Goal: Task Accomplishment & Management: Use online tool/utility

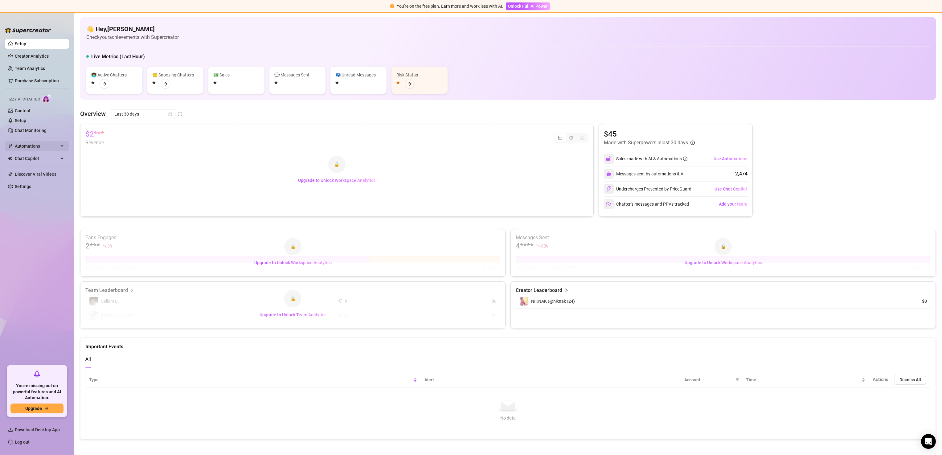
click at [60, 146] on div "Automations" at bounding box center [37, 146] width 64 height 10
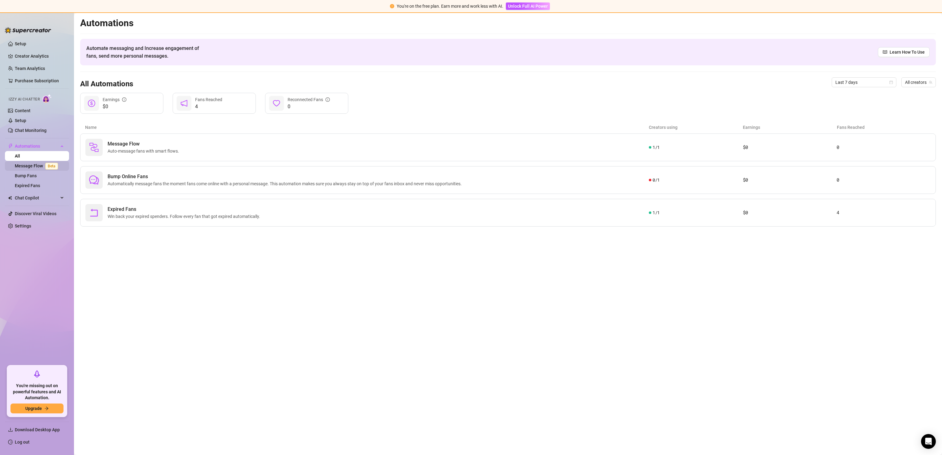
click at [55, 167] on span "Beta" at bounding box center [51, 166] width 13 height 7
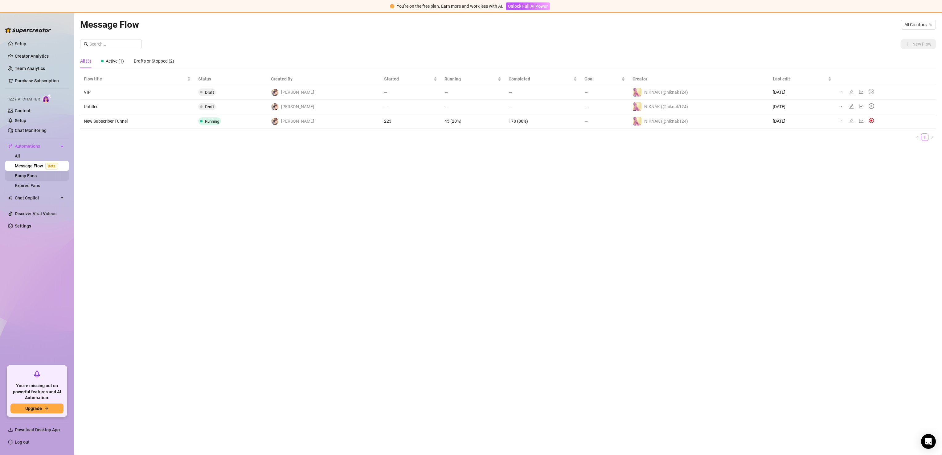
click at [35, 177] on link "Bump Fans" at bounding box center [26, 175] width 22 height 5
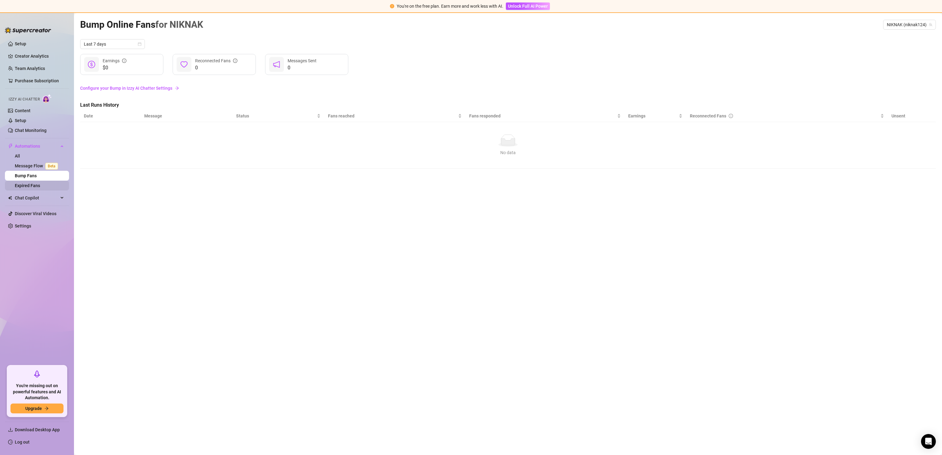
click at [38, 183] on link "Expired Fans" at bounding box center [27, 185] width 25 height 5
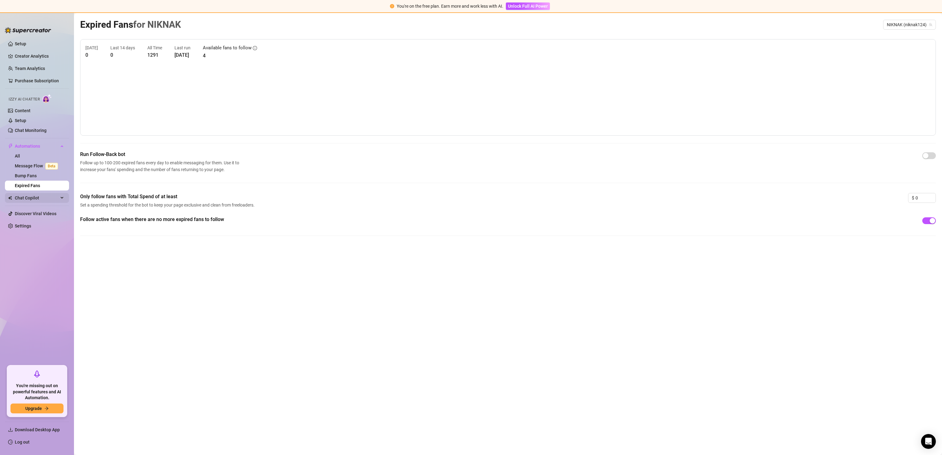
click at [38, 200] on span "Chat Copilot" at bounding box center [37, 198] width 44 height 10
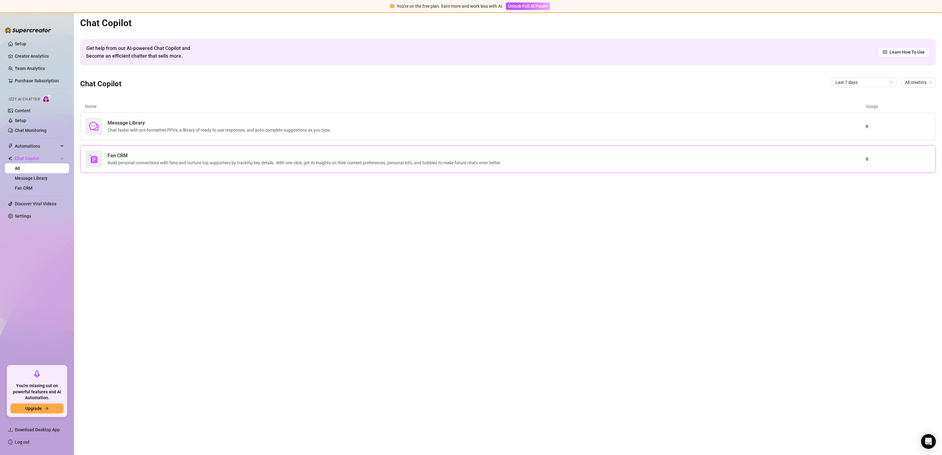
click at [168, 159] on span "Fan CRM" at bounding box center [306, 155] width 396 height 7
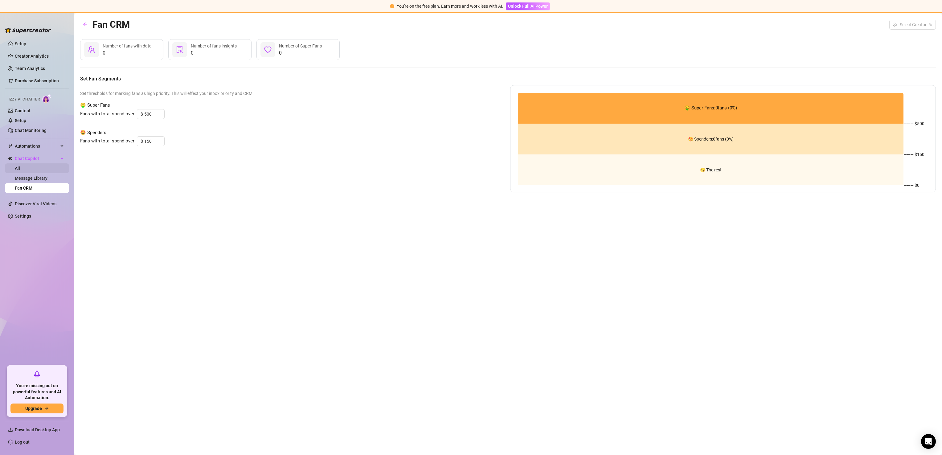
click at [20, 168] on link "All" at bounding box center [17, 168] width 5 height 5
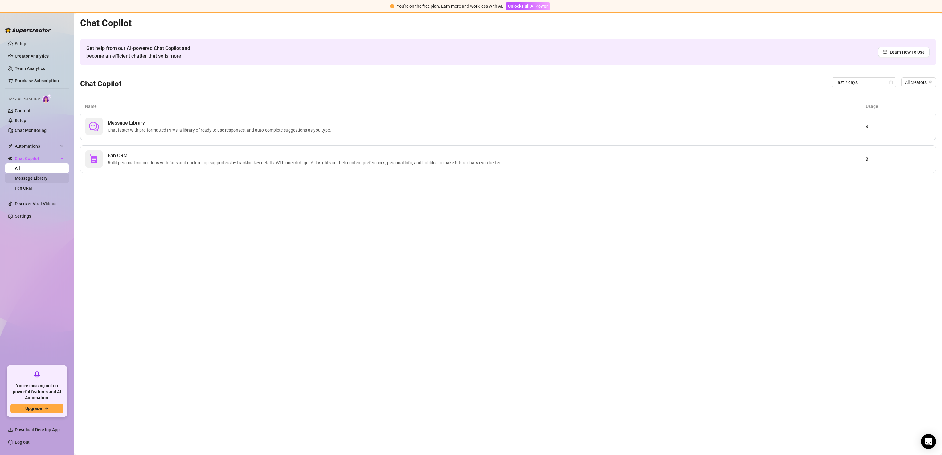
click at [47, 179] on link "Message Library" at bounding box center [31, 178] width 33 height 5
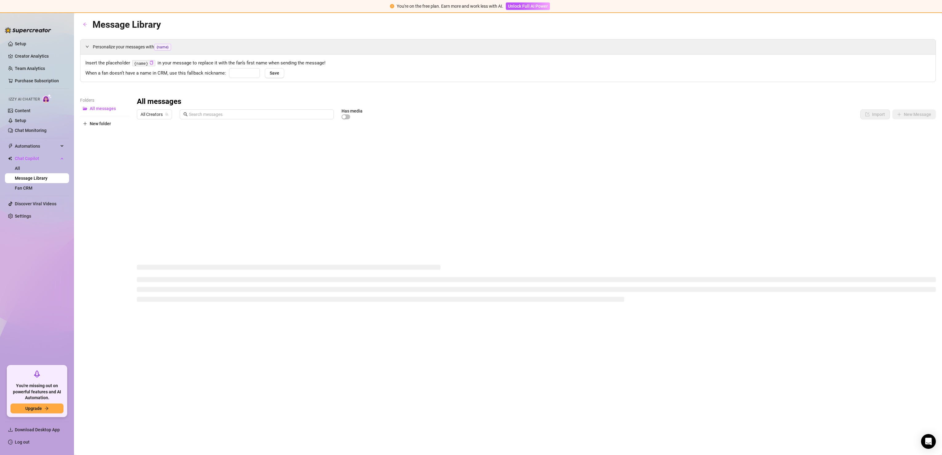
type input "babe"
click at [850, 128] on div at bounding box center [536, 191] width 799 height 138
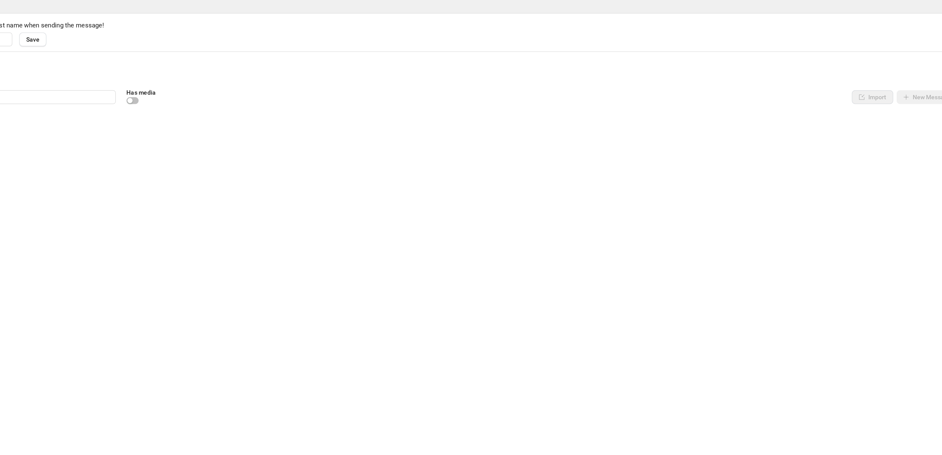
click at [852, 126] on div at bounding box center [536, 191] width 799 height 138
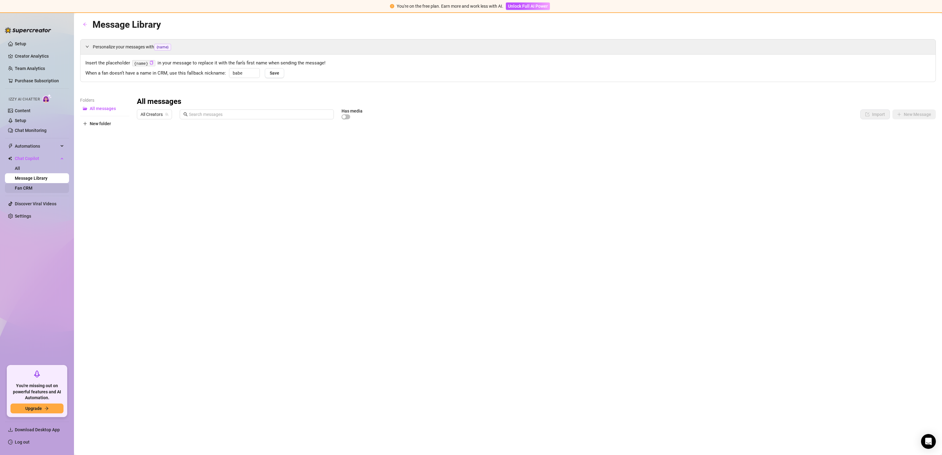
click at [27, 191] on link "Fan CRM" at bounding box center [24, 188] width 18 height 5
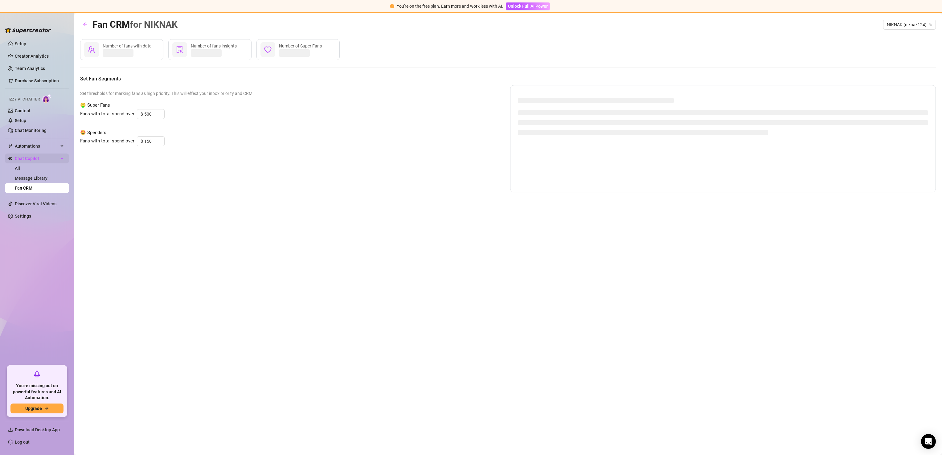
click at [27, 163] on span "Chat Copilot" at bounding box center [37, 159] width 44 height 10
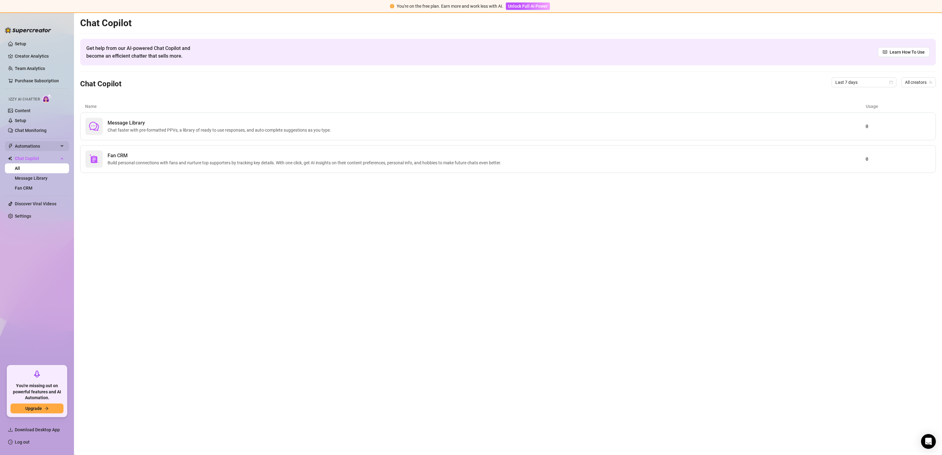
click at [52, 143] on span "Automations" at bounding box center [37, 146] width 44 height 10
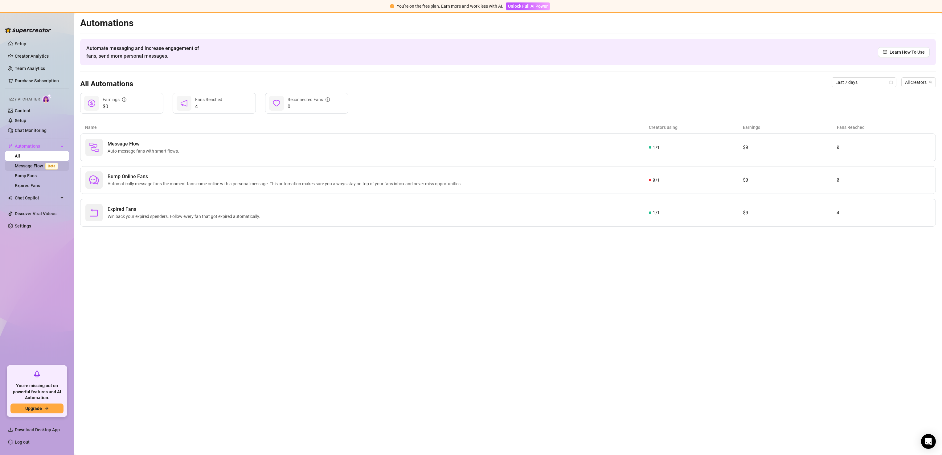
click at [28, 165] on link "Message Flow Beta" at bounding box center [38, 165] width 46 height 5
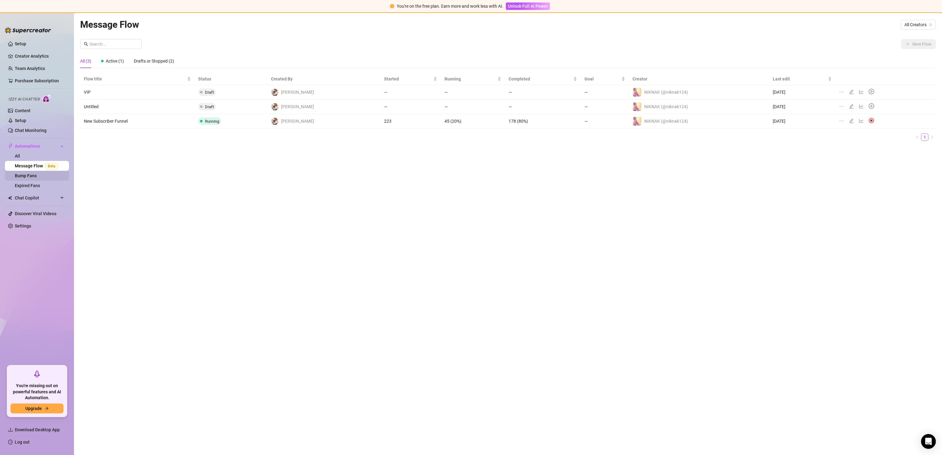
click at [27, 177] on link "Bump Fans" at bounding box center [26, 175] width 22 height 5
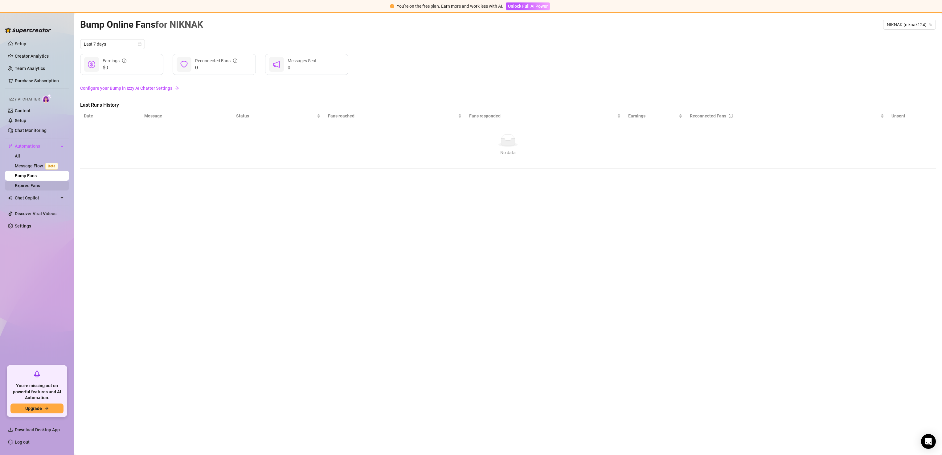
click at [29, 186] on link "Expired Fans" at bounding box center [27, 185] width 25 height 5
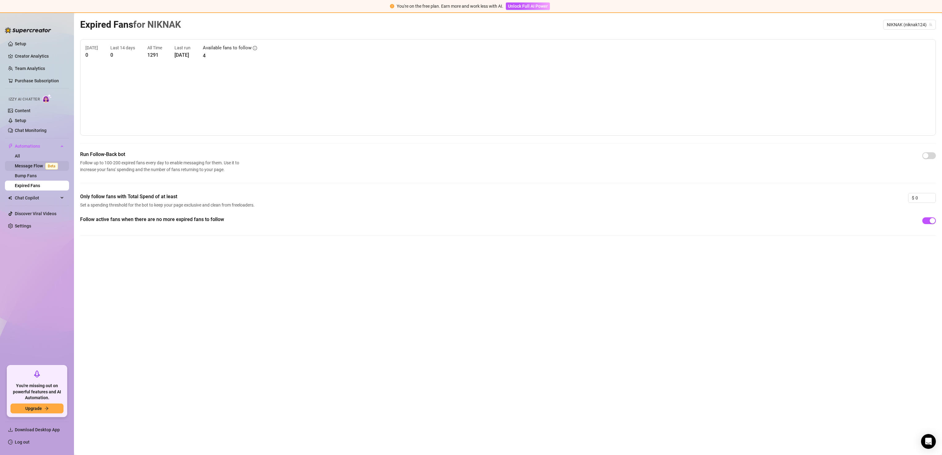
click at [34, 166] on link "Message Flow Beta" at bounding box center [38, 165] width 46 height 5
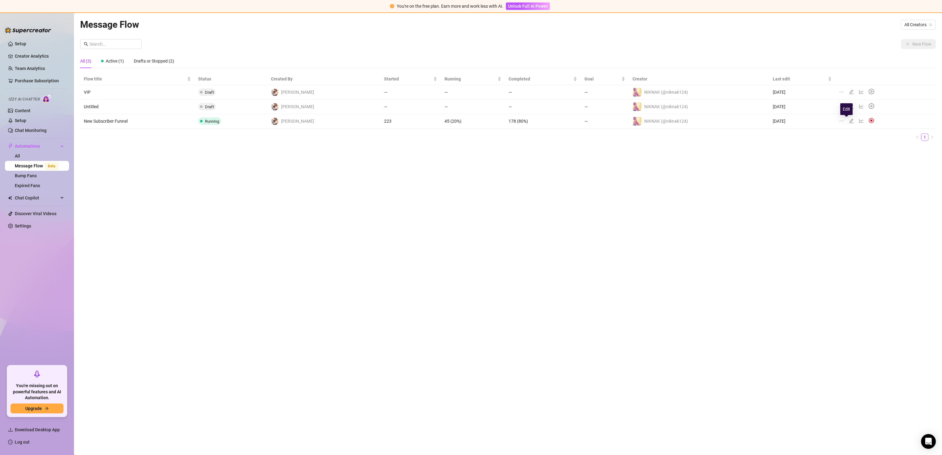
click at [849, 118] on icon "edit" at bounding box center [851, 120] width 5 height 5
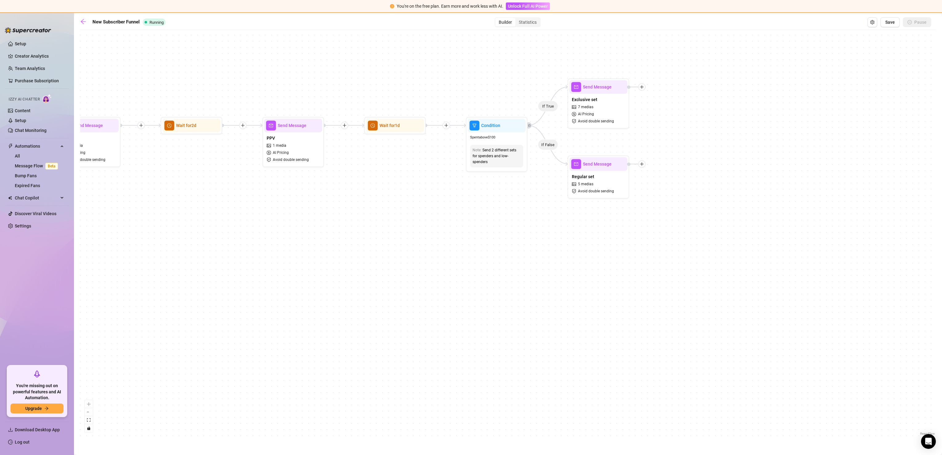
drag, startPoint x: 907, startPoint y: 131, endPoint x: 533, endPoint y: 217, distance: 383.5
click at [533, 217] on div "If True If True If False If False If True If False Send Message Titty Bundle 6 …" at bounding box center [508, 235] width 856 height 404
click at [643, 89] on icon "plus" at bounding box center [643, 88] width 4 height 4
click at [678, 131] on div "Merge Nodes" at bounding box center [673, 130] width 44 height 10
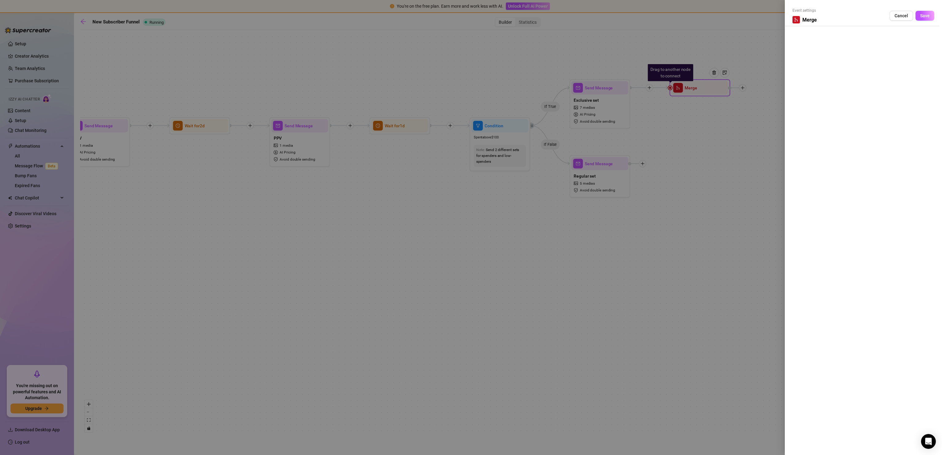
drag, startPoint x: 733, startPoint y: 130, endPoint x: 639, endPoint y: 89, distance: 102.4
click at [639, 89] on div at bounding box center [471, 227] width 942 height 455
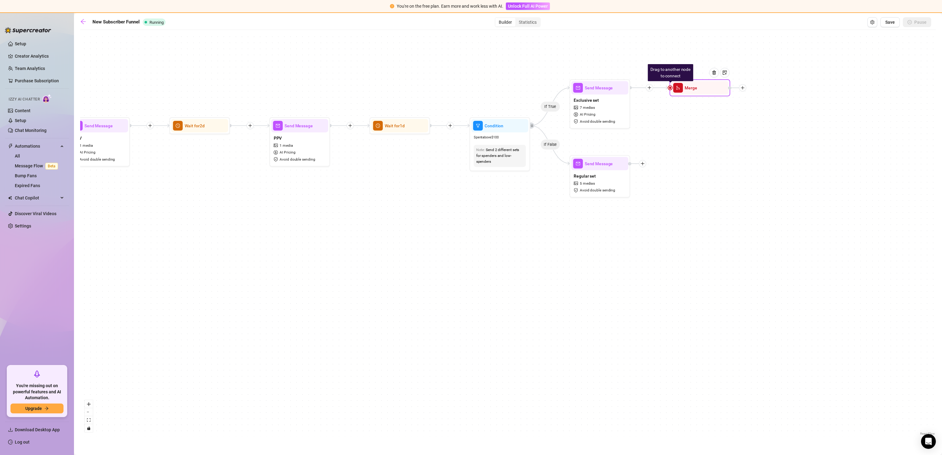
click at [639, 88] on icon "Edge from e912c8bf-3647-4b90-83e8-2c1939069bee to efc3d862-a6c4-4387-b553-dece7…" at bounding box center [650, 88] width 38 height 0
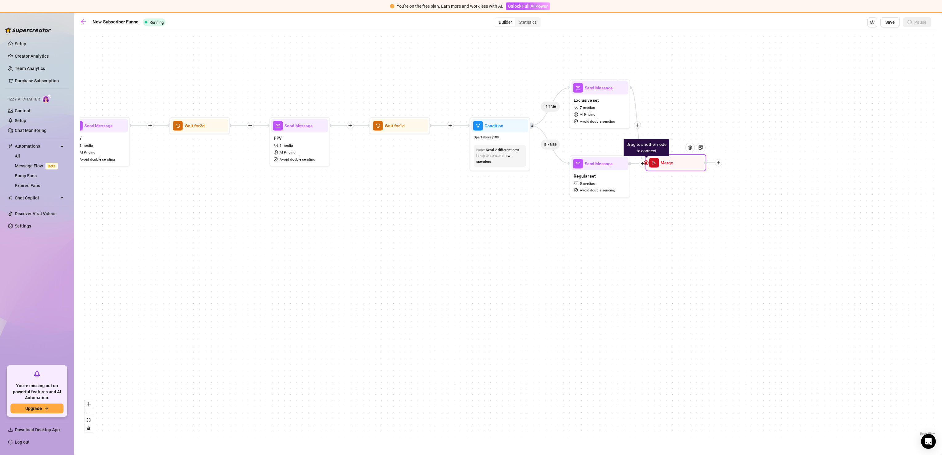
drag, startPoint x: 710, startPoint y: 90, endPoint x: 686, endPoint y: 168, distance: 81.4
click at [775, 142] on div "If True If True If False If False If True If False Drag to another node to conn…" at bounding box center [508, 235] width 856 height 404
drag, startPoint x: 690, startPoint y: 163, endPoint x: 745, endPoint y: 133, distance: 62.5
click at [644, 165] on icon "plus" at bounding box center [643, 164] width 4 height 4
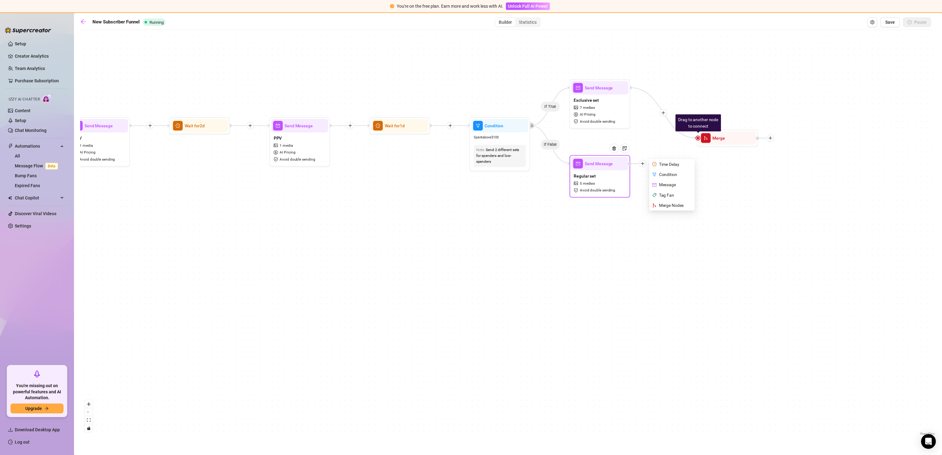
click at [671, 206] on div "Merge Nodes" at bounding box center [673, 205] width 44 height 10
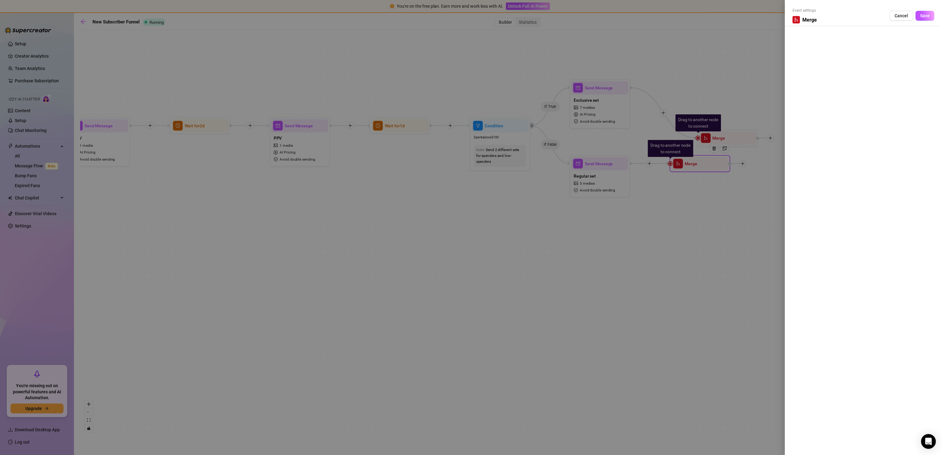
click at [696, 159] on div at bounding box center [471, 227] width 942 height 455
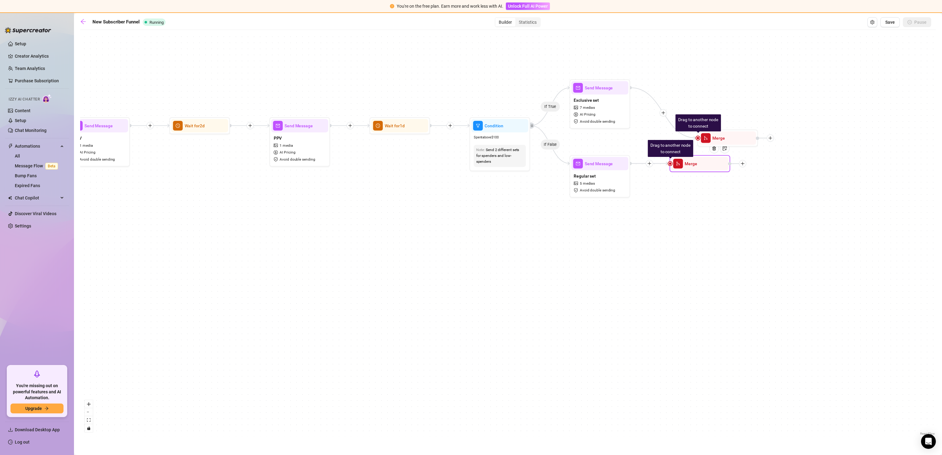
click at [696, 159] on div "Merge" at bounding box center [700, 163] width 57 height 13
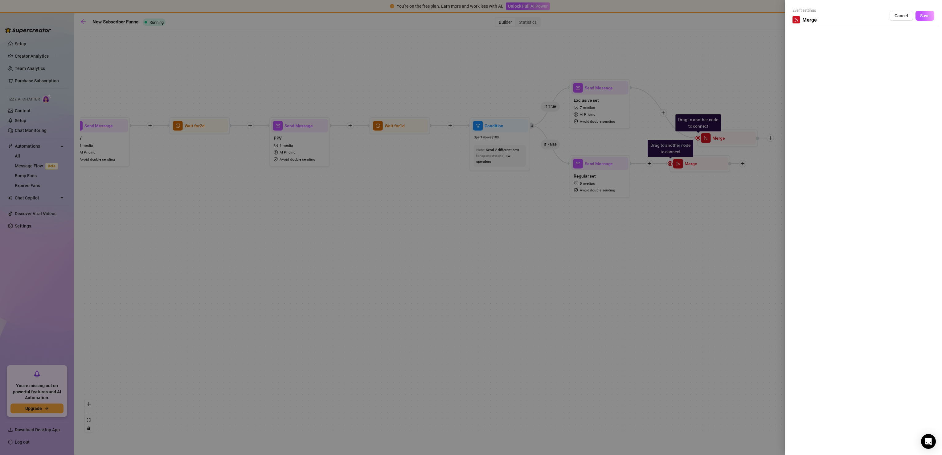
click at [757, 124] on div at bounding box center [471, 227] width 942 height 455
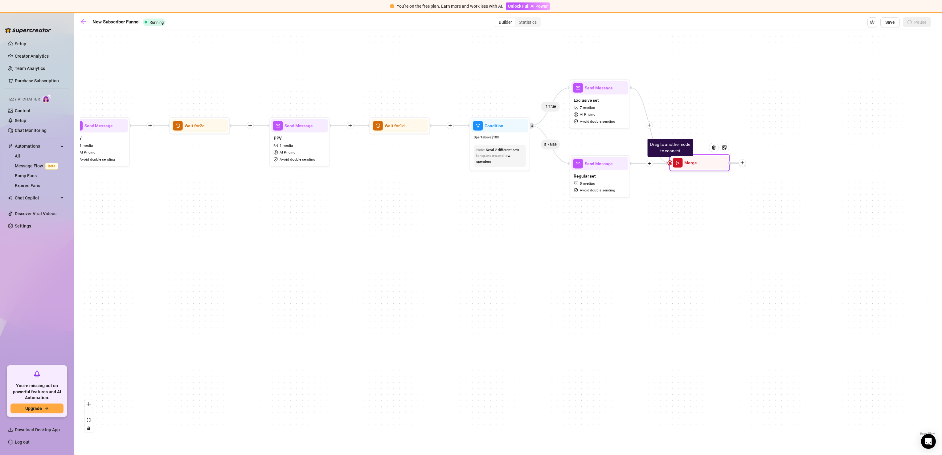
drag, startPoint x: 702, startPoint y: 140, endPoint x: 673, endPoint y: 166, distance: 39.1
click at [673, 166] on span "merge" at bounding box center [678, 163] width 10 height 10
click at [715, 168] on div "Merge" at bounding box center [699, 162] width 57 height 13
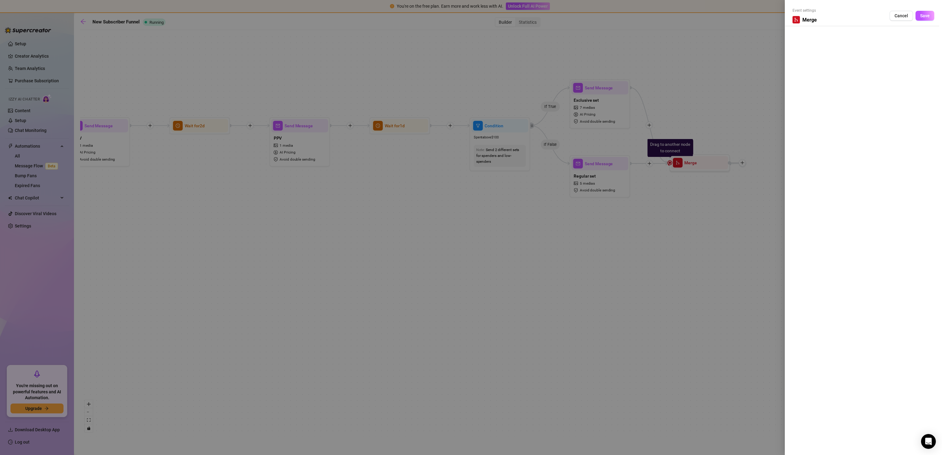
click at [728, 252] on div at bounding box center [471, 227] width 942 height 455
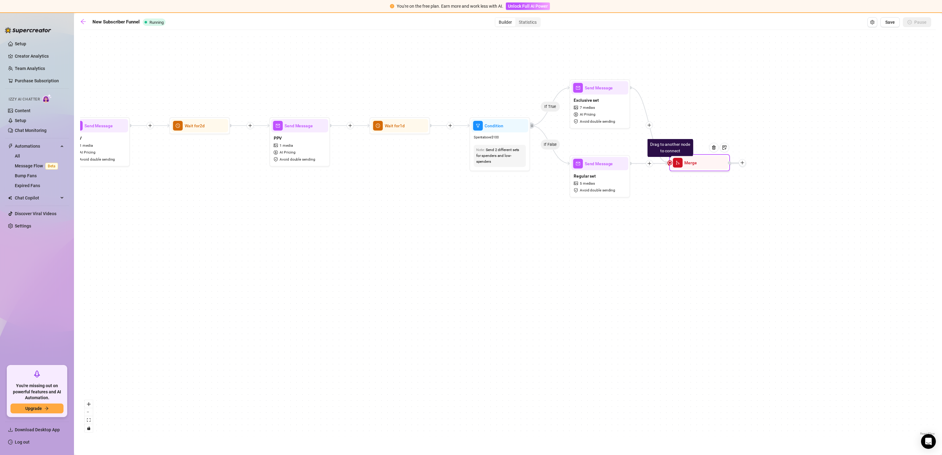
click at [744, 163] on icon "plus" at bounding box center [742, 163] width 4 height 4
click at [782, 210] on div "If True If True If False If False If True If False Drag to another node to conn…" at bounding box center [508, 235] width 856 height 404
click at [702, 165] on div "Merge" at bounding box center [699, 162] width 57 height 13
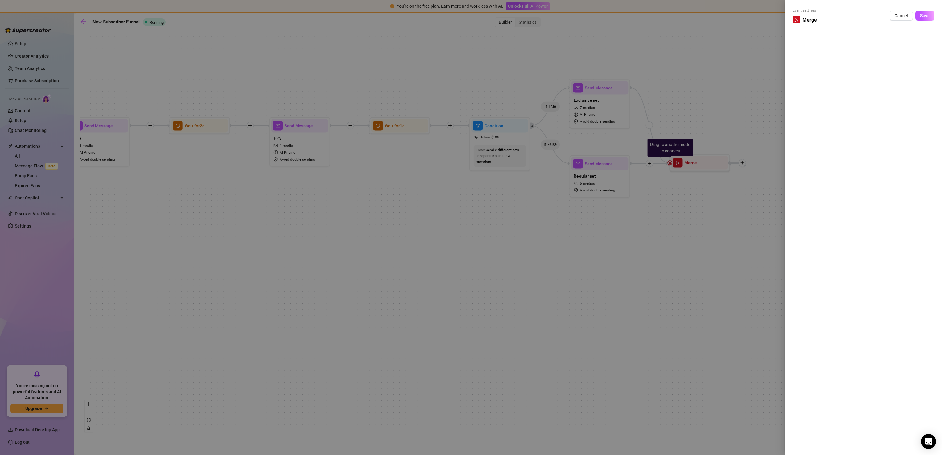
drag, startPoint x: 702, startPoint y: 165, endPoint x: 557, endPoint y: 273, distance: 180.3
click at [557, 273] on div at bounding box center [471, 227] width 942 height 455
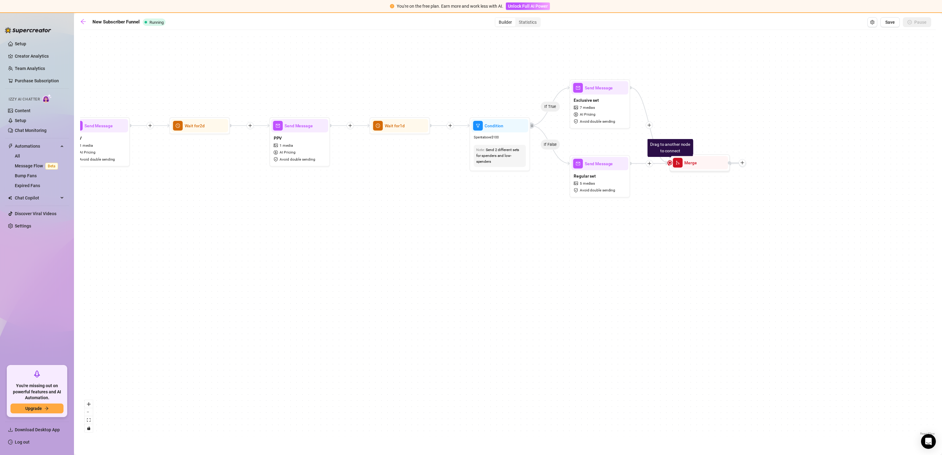
click at [557, 273] on div "If True If True If False If False If True If False Drag to another node to conn…" at bounding box center [508, 235] width 856 height 404
click at [824, 321] on div "If True If True If False If False If True If False Drag to another node to conn…" at bounding box center [508, 235] width 856 height 404
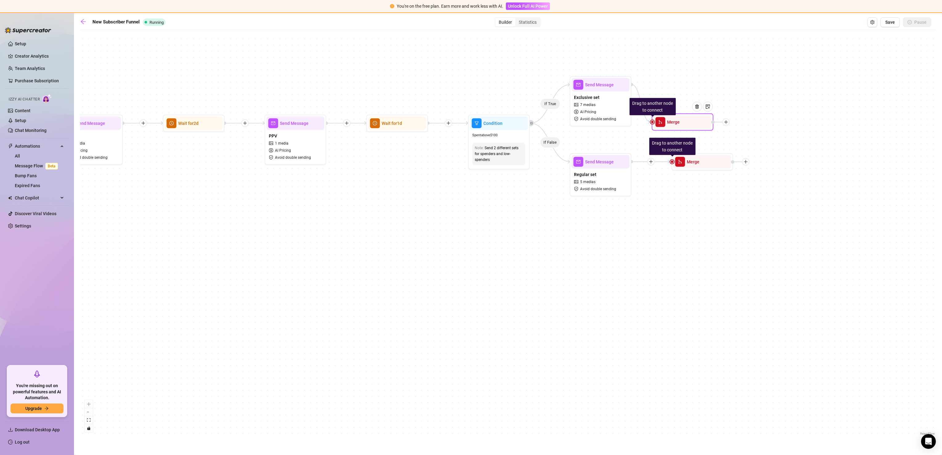
drag, startPoint x: 703, startPoint y: 169, endPoint x: 684, endPoint y: 127, distance: 46.2
click at [684, 127] on div "Drag to another node to connect Merge" at bounding box center [683, 121] width 62 height 17
click at [720, 147] on div at bounding box center [717, 147] width 10 height 10
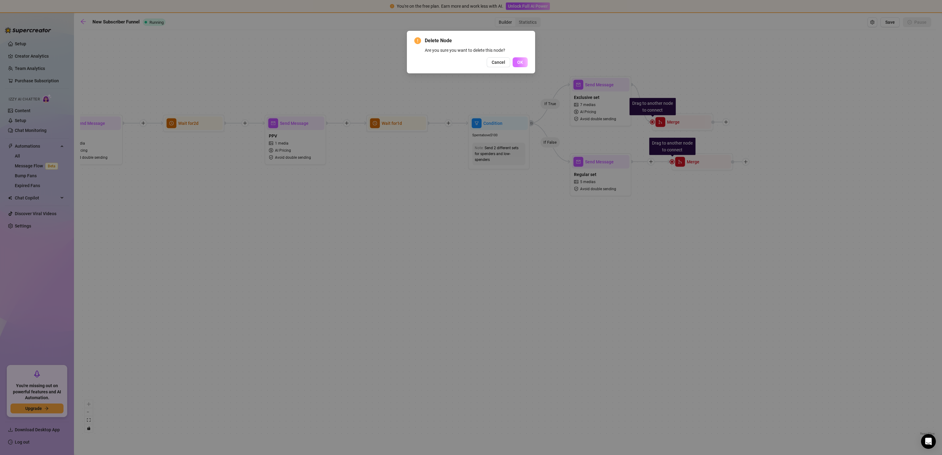
click at [525, 64] on button "OK" at bounding box center [520, 62] width 15 height 10
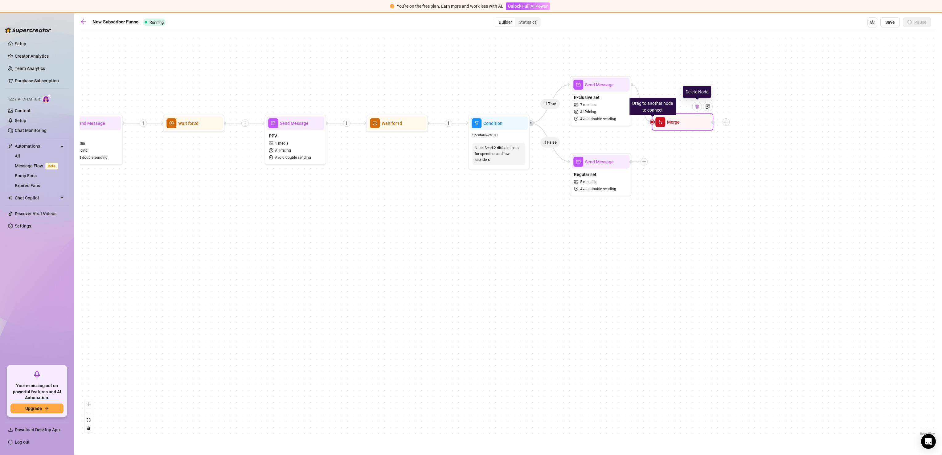
click at [698, 108] on img at bounding box center [697, 106] width 5 height 5
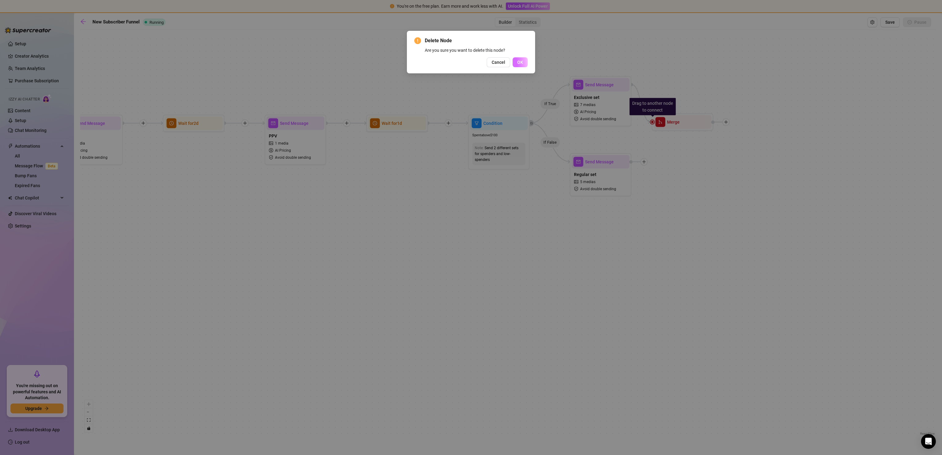
click at [523, 62] on span "OK" at bounding box center [520, 62] width 6 height 5
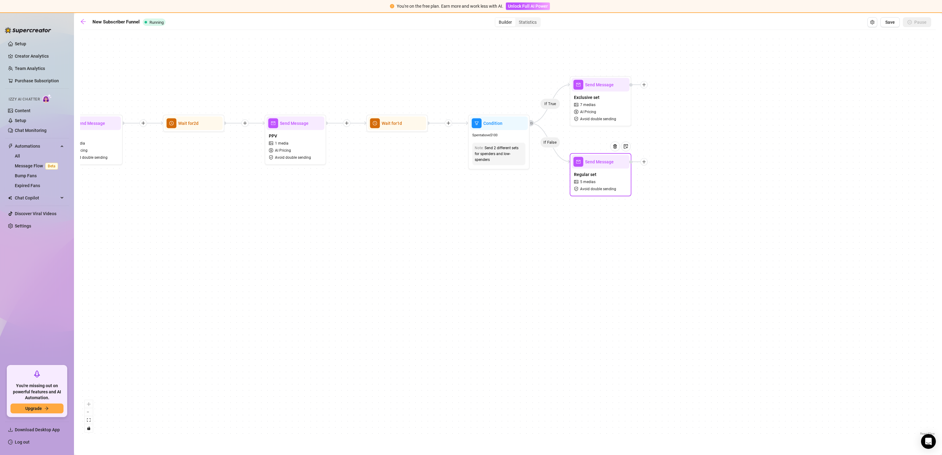
click at [646, 163] on icon "plus" at bounding box center [644, 162] width 4 height 4
click at [674, 137] on div "If True If True If False If False If True If False Send Message Titty Bundle 6 …" at bounding box center [508, 235] width 856 height 404
click at [644, 161] on icon "plus" at bounding box center [644, 161] width 0 height 3
click at [675, 204] on div "Merge Nodes" at bounding box center [674, 204] width 45 height 10
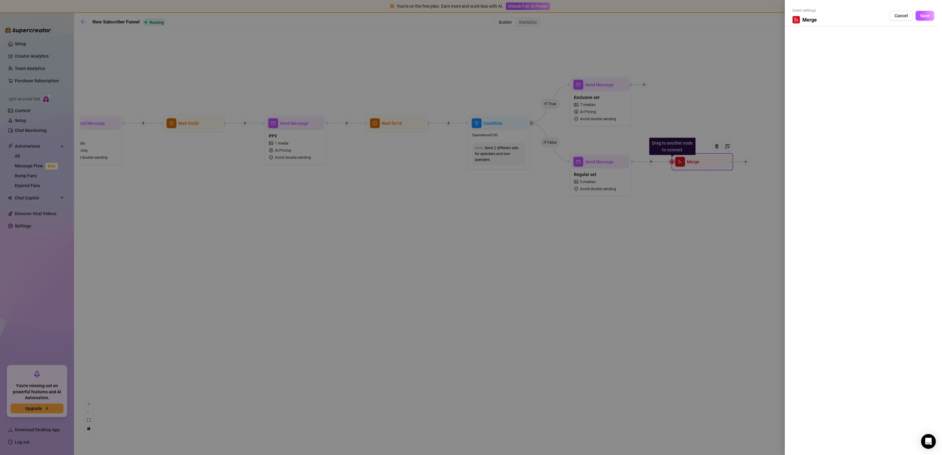
click at [814, 21] on span "Merge" at bounding box center [810, 20] width 14 height 8
click at [921, 14] on span "Save" at bounding box center [926, 15] width 10 height 5
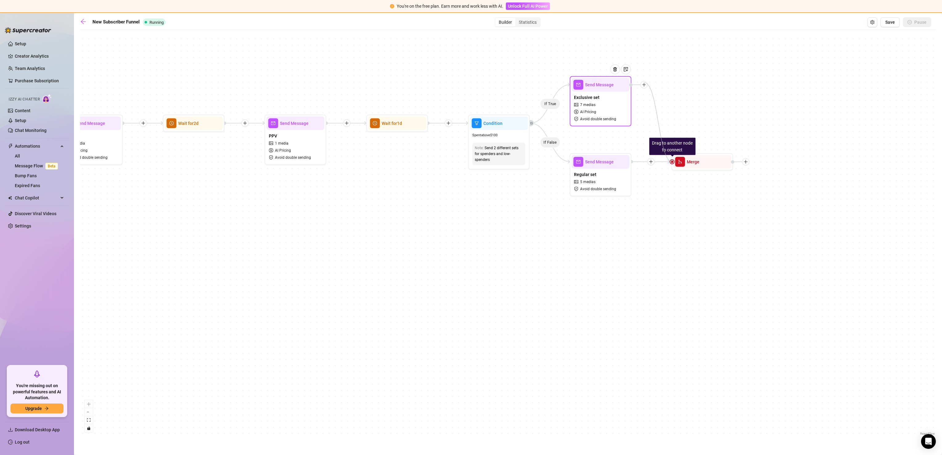
drag, startPoint x: 672, startPoint y: 163, endPoint x: 645, endPoint y: 83, distance: 85.0
click at [792, 133] on div "If True If True If False If False If True If False Drag to another node to conn…" at bounding box center [508, 235] width 856 height 404
drag, startPoint x: 645, startPoint y: 86, endPoint x: 635, endPoint y: 95, distance: 13.1
click at [636, 95] on icon "plus" at bounding box center [636, 93] width 0 height 3
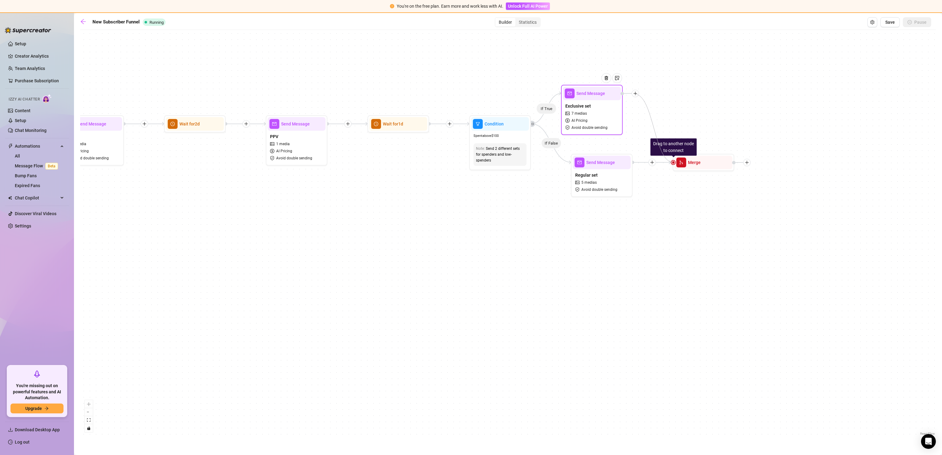
drag, startPoint x: 674, startPoint y: 164, endPoint x: 635, endPoint y: 94, distance: 80.1
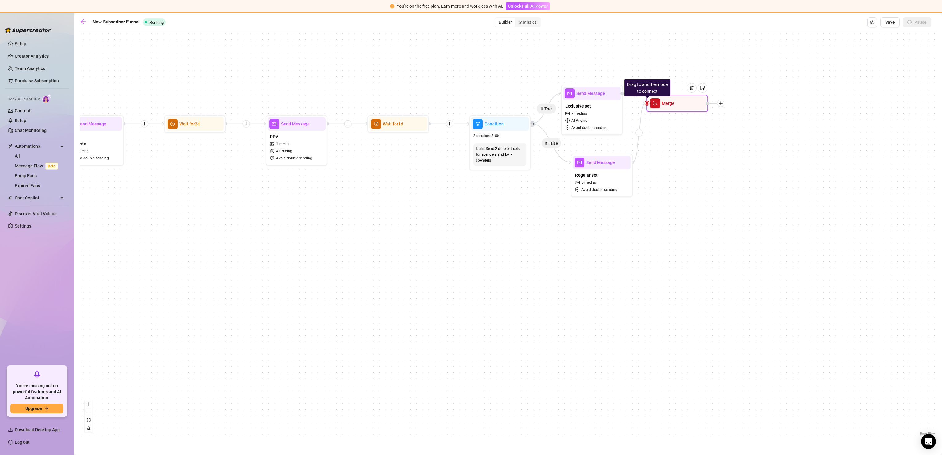
drag, startPoint x: 678, startPoint y: 168, endPoint x: 652, endPoint y: 108, distance: 65.6
click at [652, 108] on div "Merge" at bounding box center [678, 104] width 58 height 14
drag, startPoint x: 647, startPoint y: 102, endPoint x: 637, endPoint y: 97, distance: 11.9
click at [656, 37] on div "If True If True If False If False If True If False Drag to another node to conn…" at bounding box center [508, 235] width 856 height 404
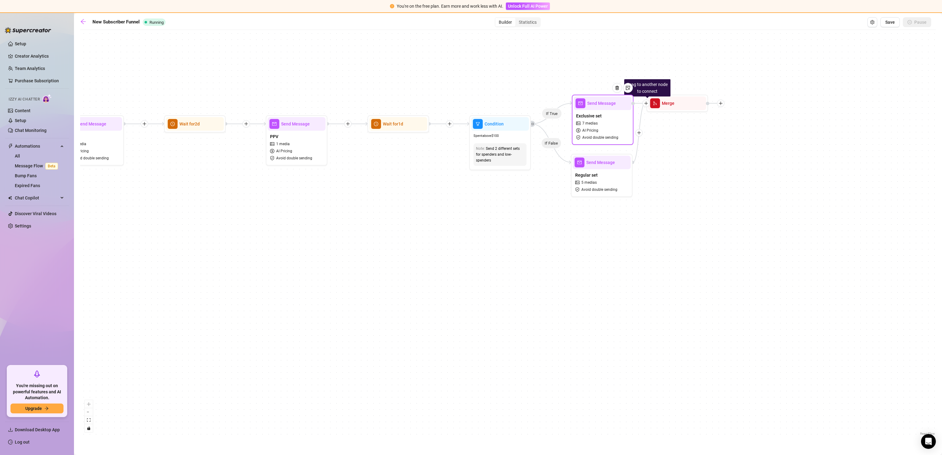
drag, startPoint x: 635, startPoint y: 93, endPoint x: 648, endPoint y: 104, distance: 17.1
click at [648, 104] on icon "plus" at bounding box center [646, 103] width 4 height 4
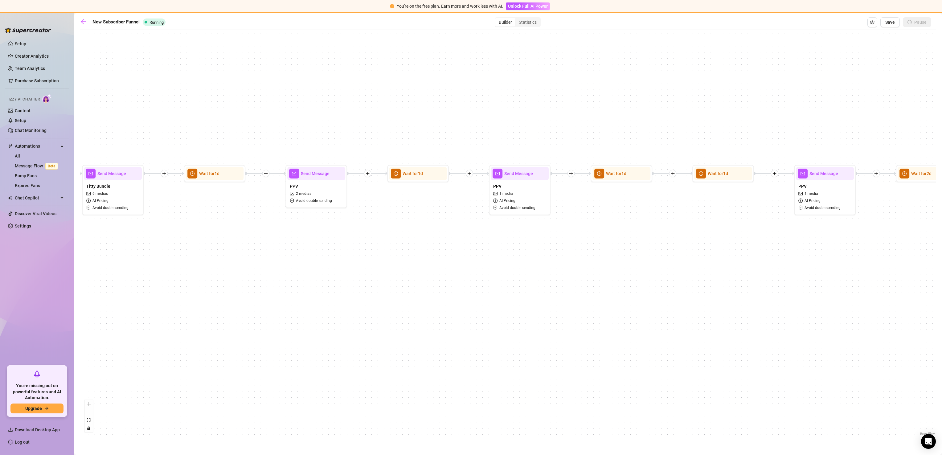
drag, startPoint x: 212, startPoint y: 281, endPoint x: 944, endPoint y: 336, distance: 734.1
click at [942, 336] on html "You're on the free plan. Earn more and work less with AI. Unlock Full AI Power …" at bounding box center [471, 227] width 942 height 455
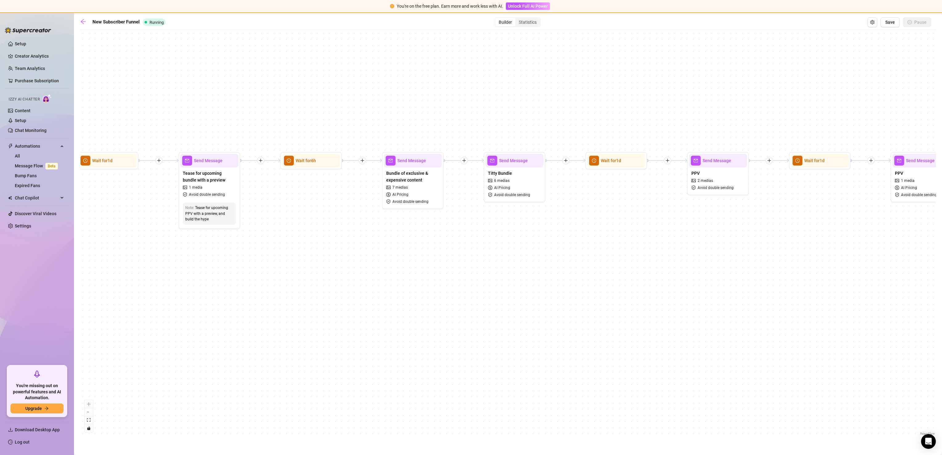
drag, startPoint x: 448, startPoint y: 289, endPoint x: 921, endPoint y: 257, distance: 474.8
click at [921, 257] on div "If True If True If False If False If True If False Drag to another node to conn…" at bounding box center [508, 235] width 856 height 404
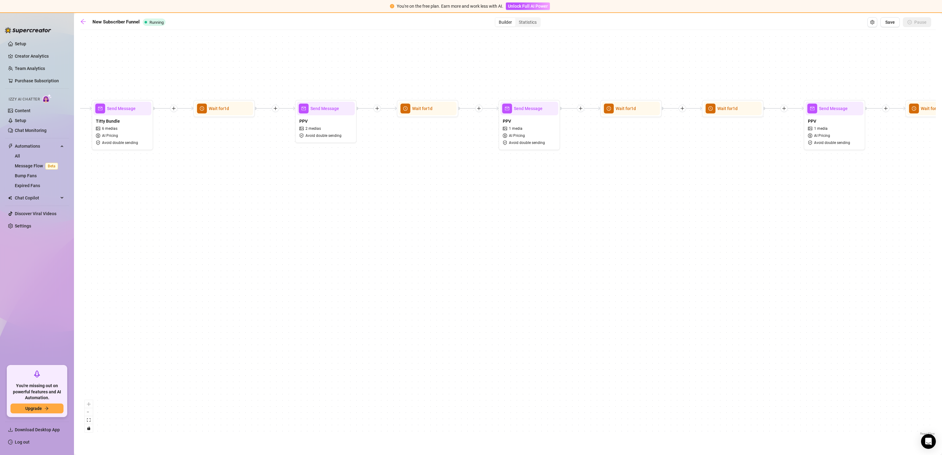
drag, startPoint x: 462, startPoint y: 270, endPoint x: -2, endPoint y: 192, distance: 470.5
click at [0, 192] on html "You're on the free plan. Earn more and work less with AI. Unlock Full AI Power …" at bounding box center [471, 227] width 942 height 455
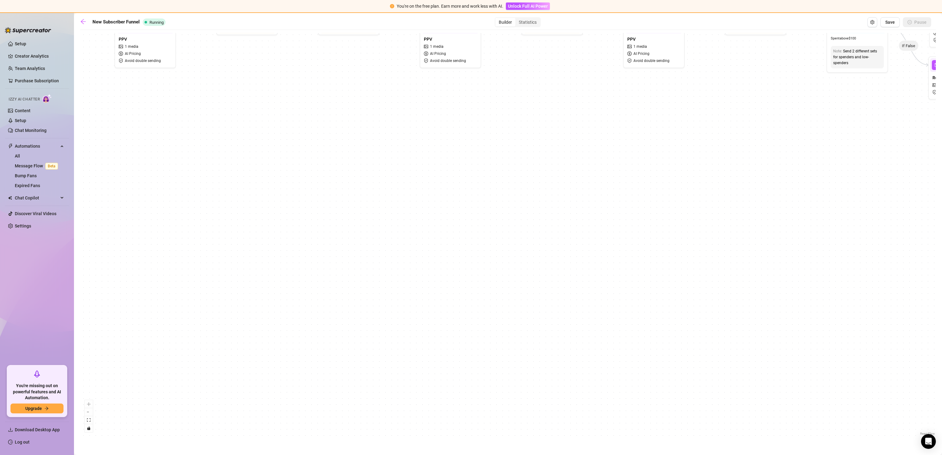
drag, startPoint x: 410, startPoint y: 195, endPoint x: -2, endPoint y: 266, distance: 418.5
click at [0, 266] on html "You're on the free plan. Earn more and work less with AI. Unlock Full AI Power …" at bounding box center [471, 227] width 942 height 455
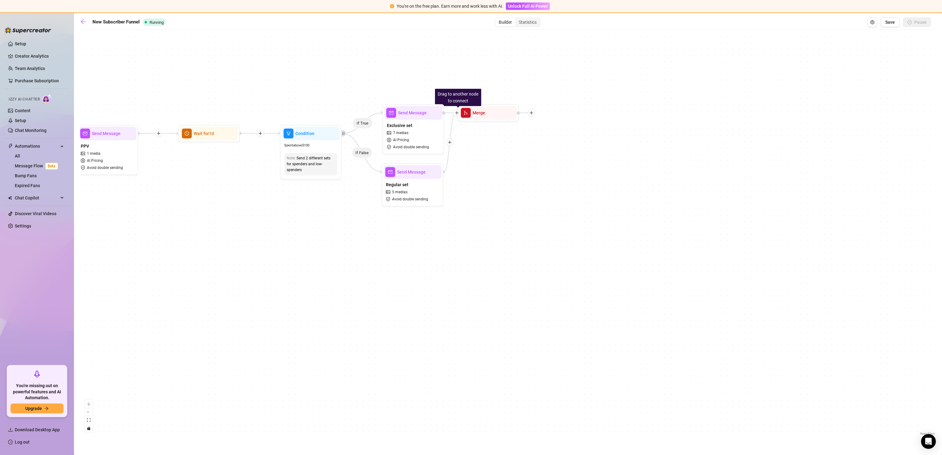
drag, startPoint x: 804, startPoint y: 271, endPoint x: 257, endPoint y: 267, distance: 546.8
click at [257, 267] on div "If True If True If False If False If True If False Drag to another node to conn…" at bounding box center [508, 235] width 856 height 404
click at [490, 126] on div "If True If True If False If False If True If False Drag to another node to conn…" at bounding box center [508, 235] width 856 height 404
drag, startPoint x: 492, startPoint y: 113, endPoint x: 534, endPoint y: 177, distance: 76.3
click at [561, 207] on div "If True If True If False If False If True If False Drag to another node to conn…" at bounding box center [508, 235] width 856 height 404
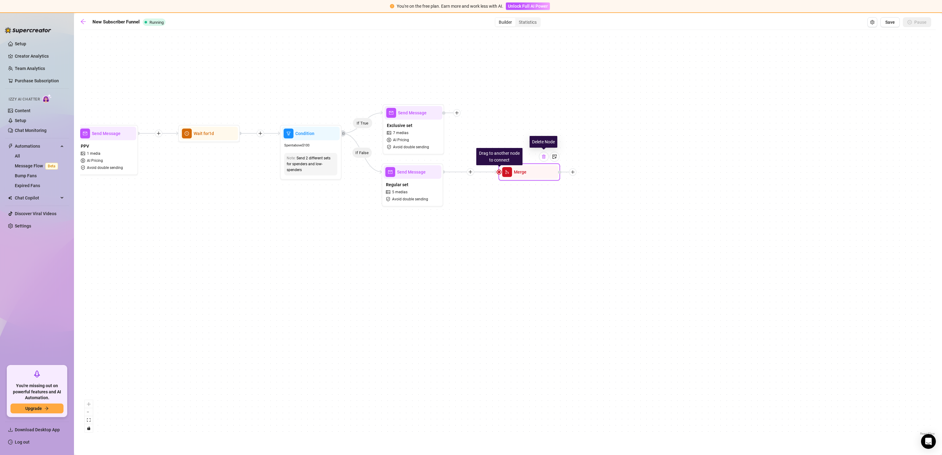
click at [545, 155] on img at bounding box center [544, 156] width 5 height 5
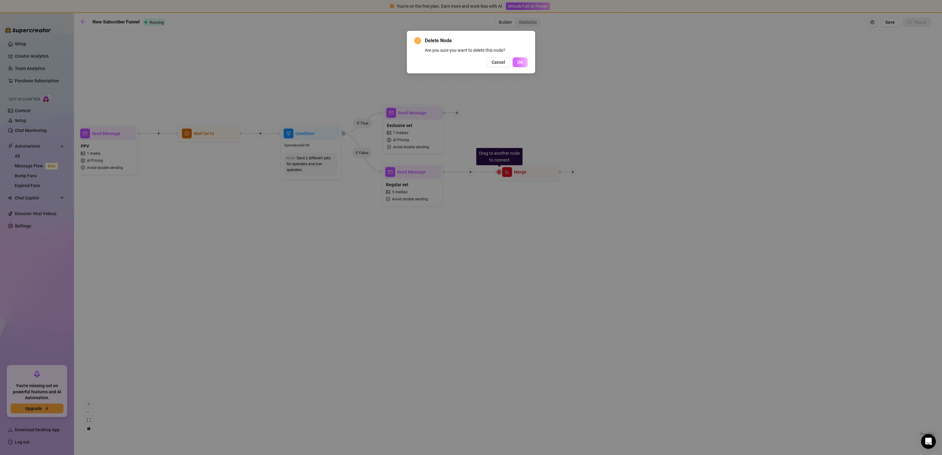
click at [524, 63] on button "OK" at bounding box center [520, 62] width 15 height 10
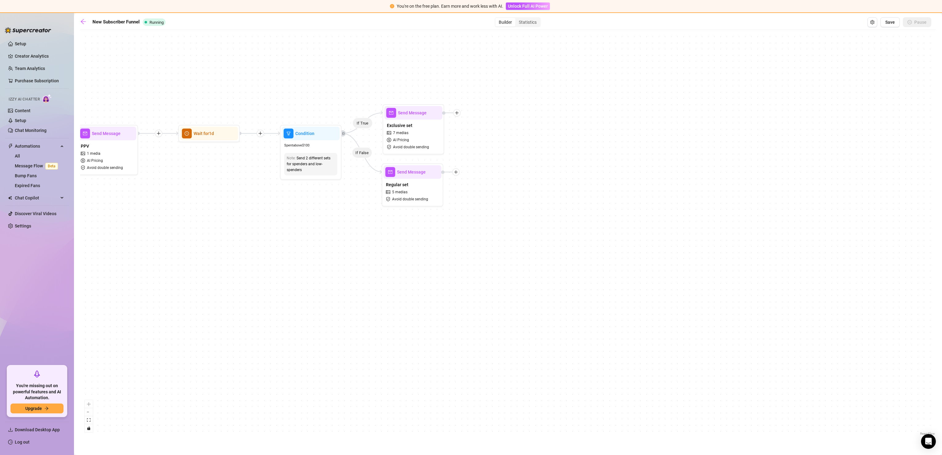
click at [457, 120] on div "If True If True If False If False If True If False Send Message Titty Bundle 6 …" at bounding box center [508, 235] width 856 height 404
click at [459, 113] on icon "plus" at bounding box center [457, 113] width 4 height 4
click at [487, 111] on div "Time Delay" at bounding box center [487, 113] width 45 height 10
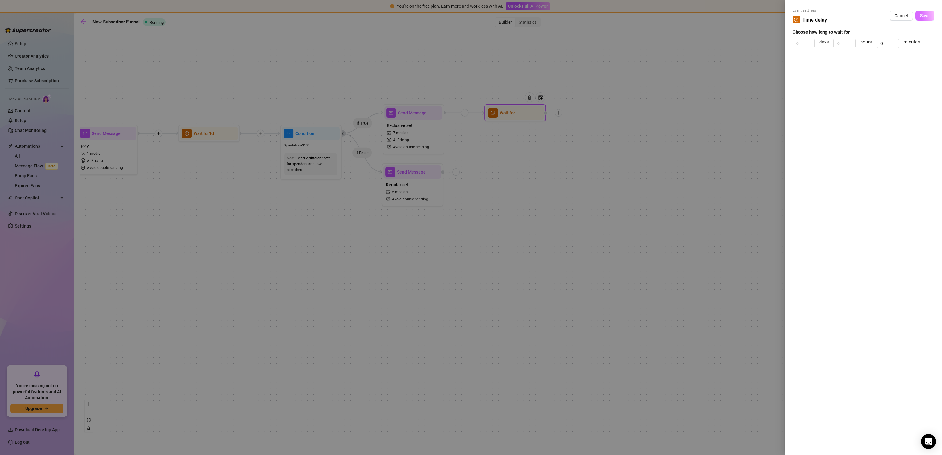
click at [928, 15] on span "Save" at bounding box center [926, 15] width 10 height 5
click at [805, 40] on input "0" at bounding box center [804, 43] width 22 height 9
type input "2"
click at [922, 18] on span "Save" at bounding box center [926, 15] width 10 height 5
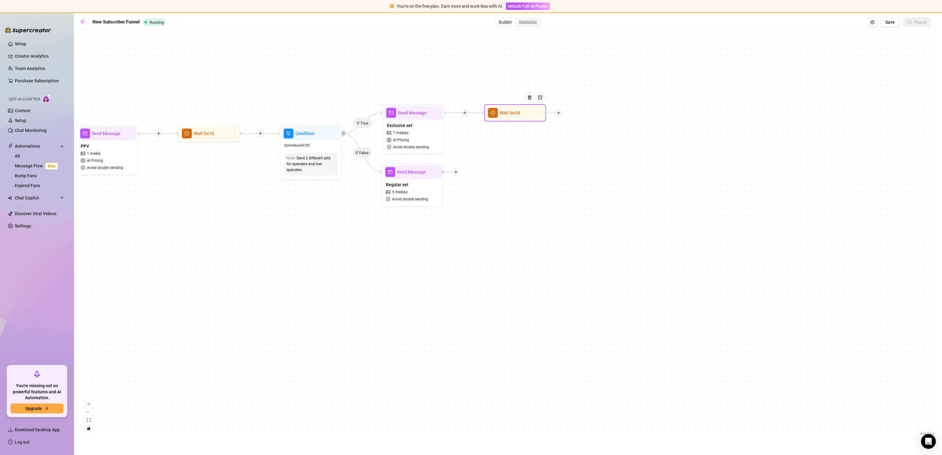
click at [454, 179] on div "If True If True If False If False If True If False Wait for 2d Send Message Tit…" at bounding box center [508, 235] width 856 height 404
click at [459, 172] on div at bounding box center [455, 171] width 7 height 7
click at [484, 171] on div "Time Delay" at bounding box center [486, 172] width 45 height 10
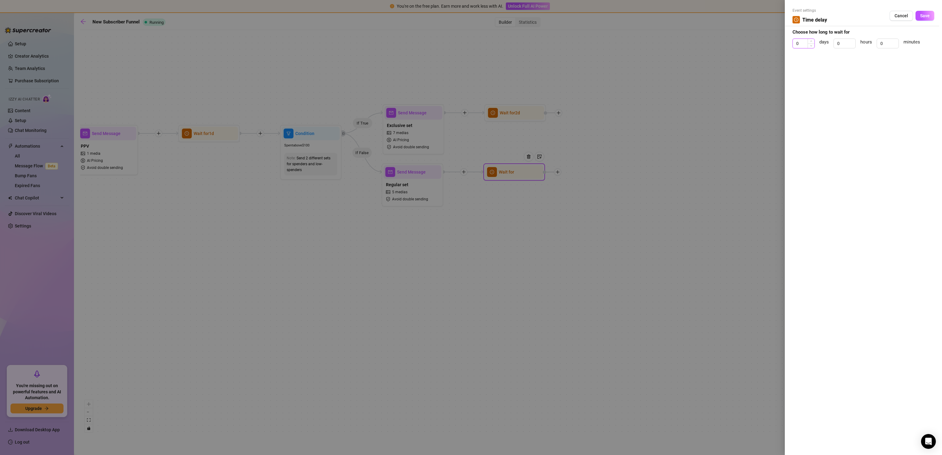
click at [803, 44] on input "0" at bounding box center [804, 43] width 22 height 9
type input "2"
click at [925, 19] on button "Save" at bounding box center [925, 16] width 19 height 10
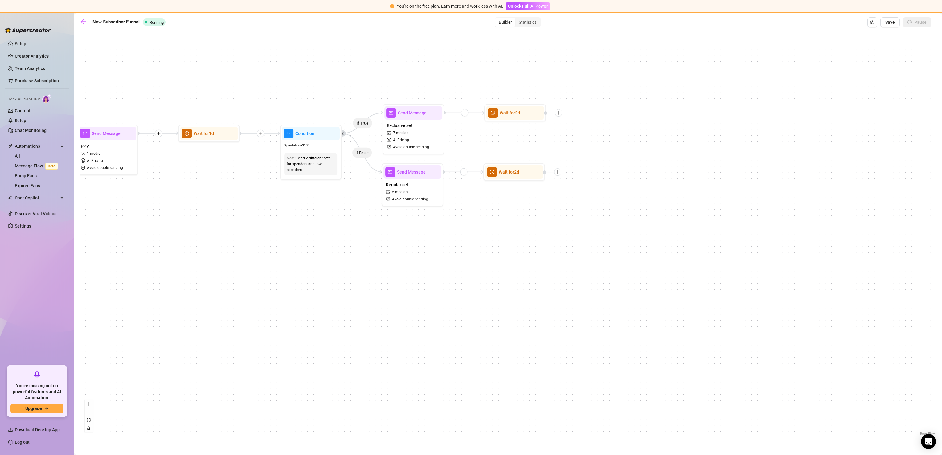
click at [558, 176] on div "If True If True If False If False If True If False Wait for 2d Wait for 2d Send…" at bounding box center [508, 235] width 856 height 404
click at [559, 175] on div at bounding box center [557, 171] width 7 height 7
click at [418, 189] on div "Regular set 5 medias Avoid double sending" at bounding box center [413, 192] width 58 height 26
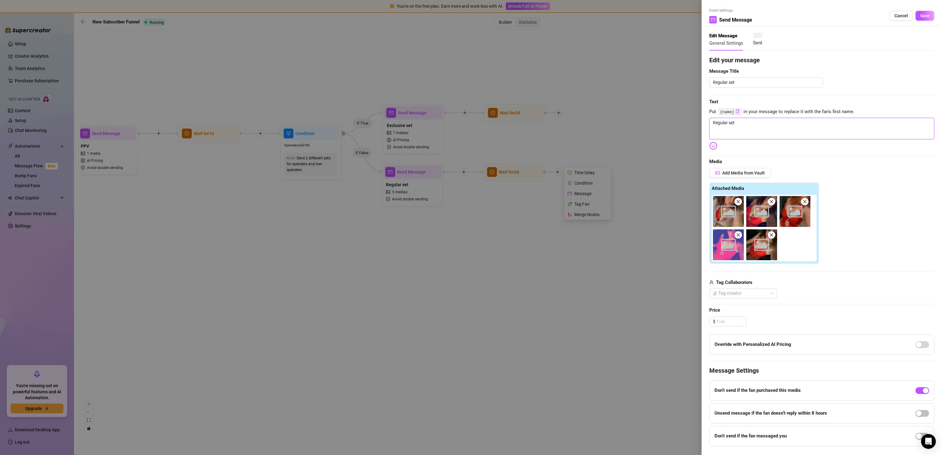
click at [756, 121] on textarea "Regular set" at bounding box center [822, 129] width 225 height 22
type textarea "R"
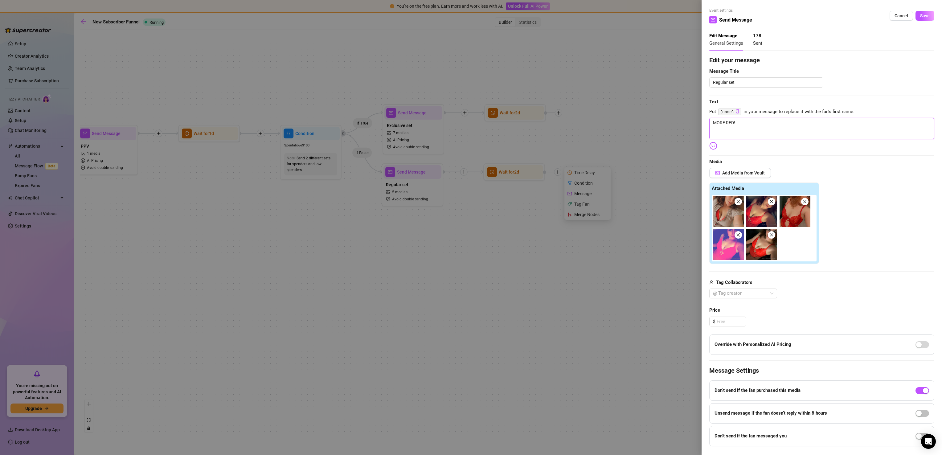
type textarea "MORE RED!"
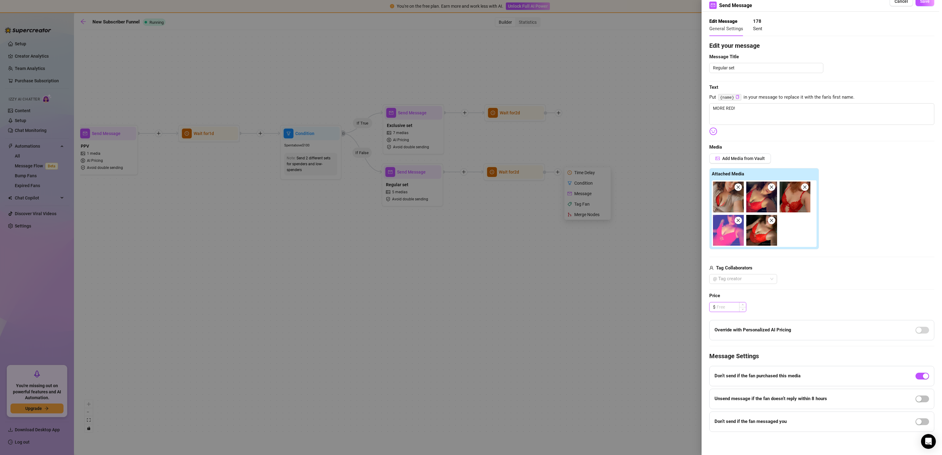
click at [730, 307] on input at bounding box center [731, 307] width 29 height 9
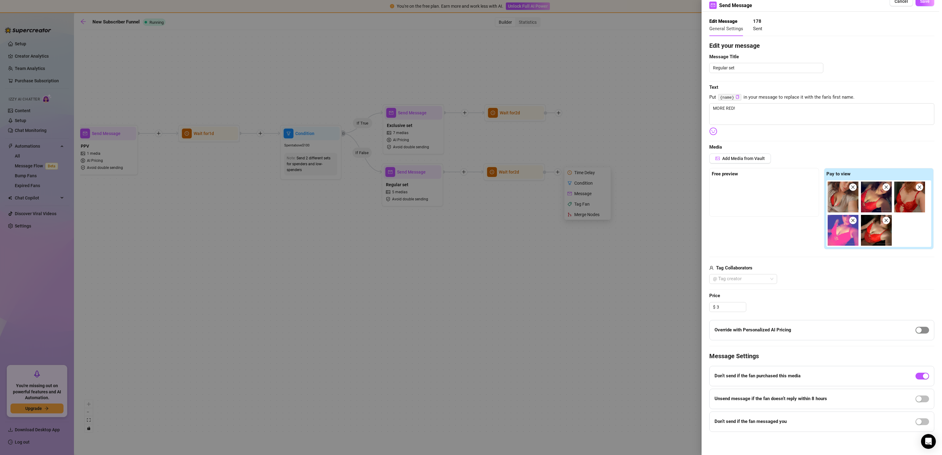
type input "3.00"
click at [917, 329] on div "button" at bounding box center [920, 331] width 6 height 6
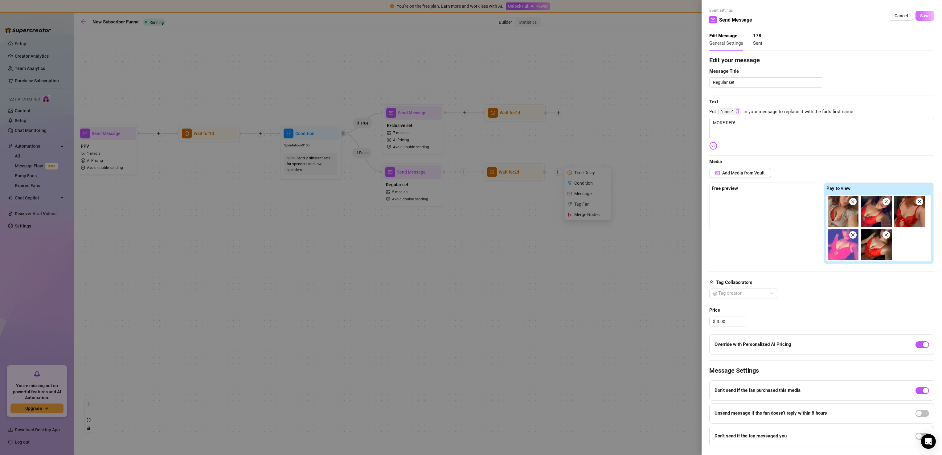
click at [916, 11] on button "Save" at bounding box center [925, 16] width 19 height 10
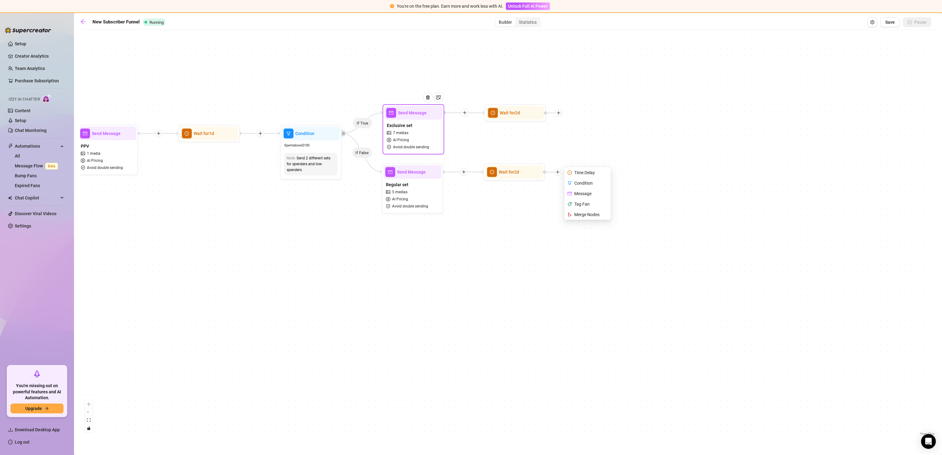
click at [417, 125] on div "Exclusive set 7 medias AI Pricing Avoid double sending" at bounding box center [414, 136] width 58 height 33
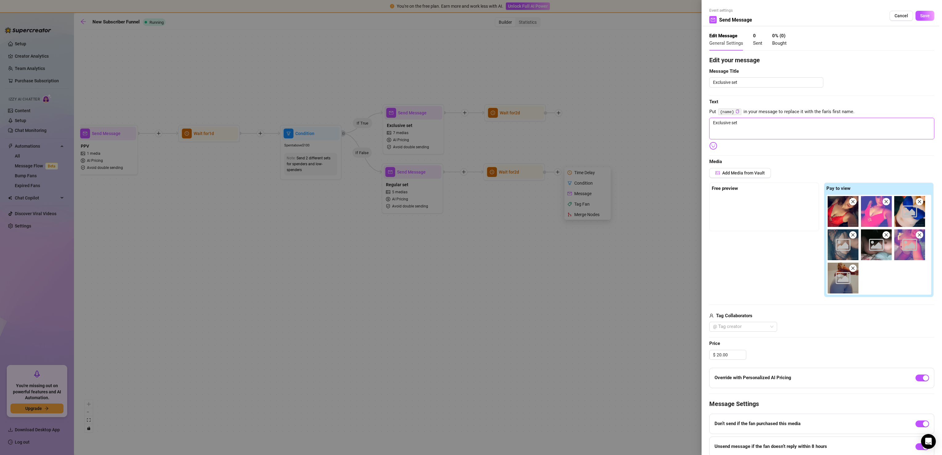
click at [765, 120] on textarea "Exclusive set" at bounding box center [822, 129] width 225 height 22
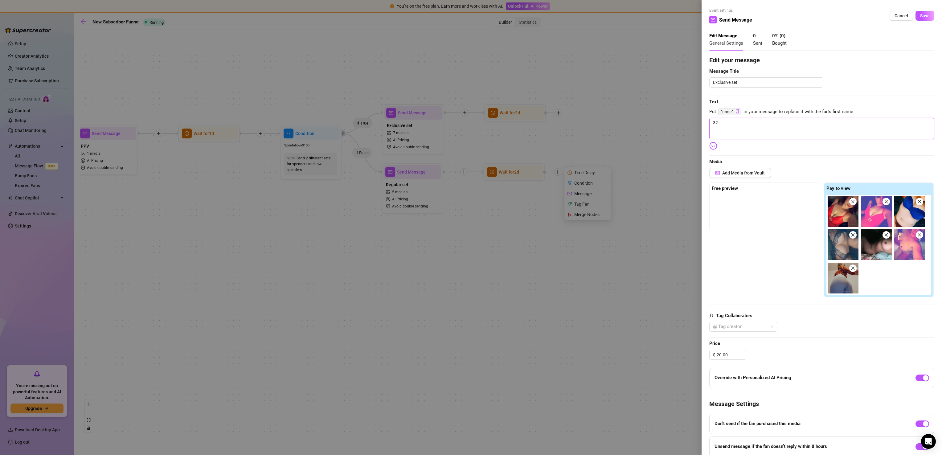
type textarea "3"
type textarea "RED, BLUE AND EVERYTHING NUDE!"
click at [921, 17] on span "Save" at bounding box center [926, 15] width 10 height 5
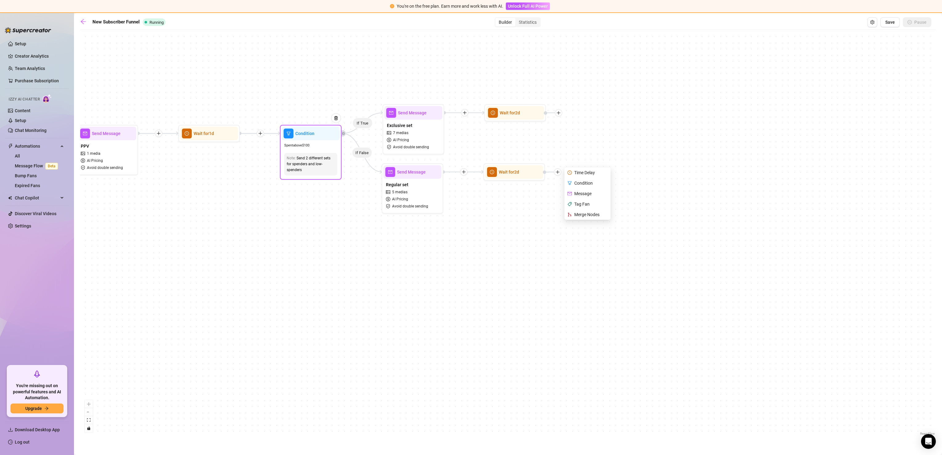
click at [320, 157] on div "Send 2 different sets for spenders and low-spenders" at bounding box center [311, 164] width 48 height 18
click at [306, 142] on div "Spent above $ 100" at bounding box center [311, 145] width 58 height 10
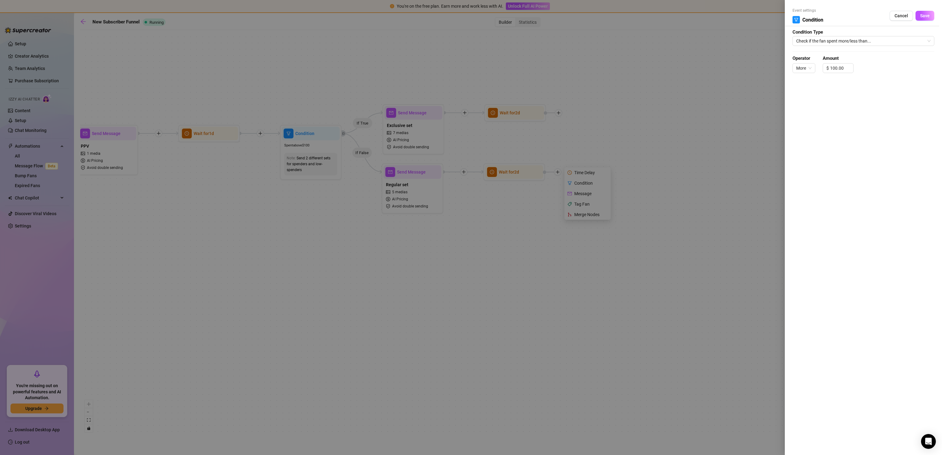
click at [600, 64] on div at bounding box center [471, 227] width 942 height 455
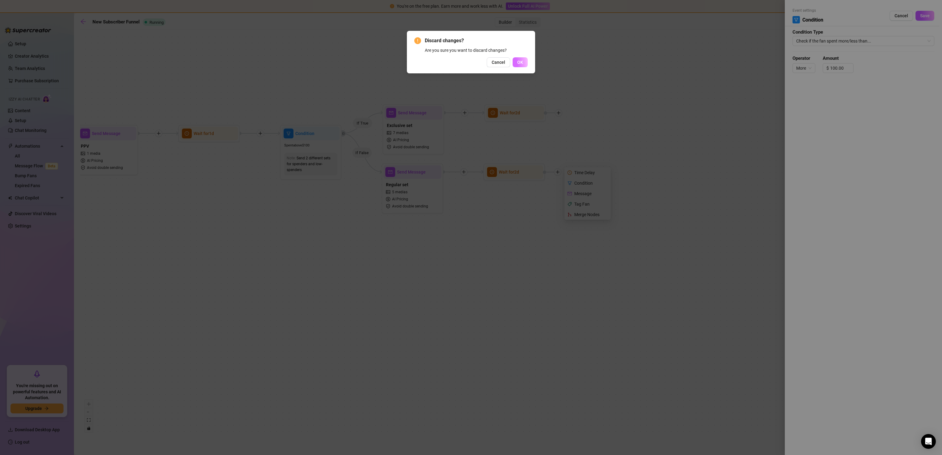
click at [523, 61] on button "OK" at bounding box center [520, 62] width 15 height 10
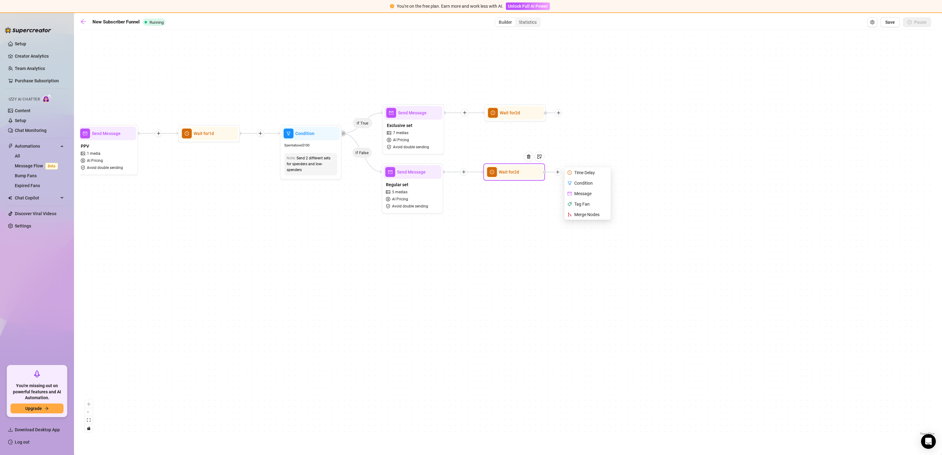
click at [591, 192] on div "Message" at bounding box center [588, 193] width 45 height 10
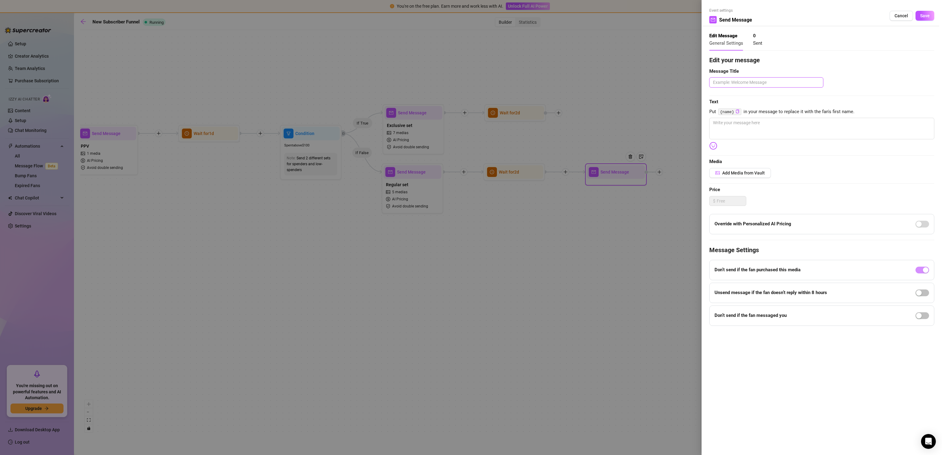
click at [752, 84] on textarea at bounding box center [767, 82] width 114 height 10
type textarea "w"
type textarea "What are you doing here?"
click at [735, 135] on textarea at bounding box center [822, 129] width 225 height 22
type textarea "Hey, are you even still here with me or not? I've got something i need to ask y…"
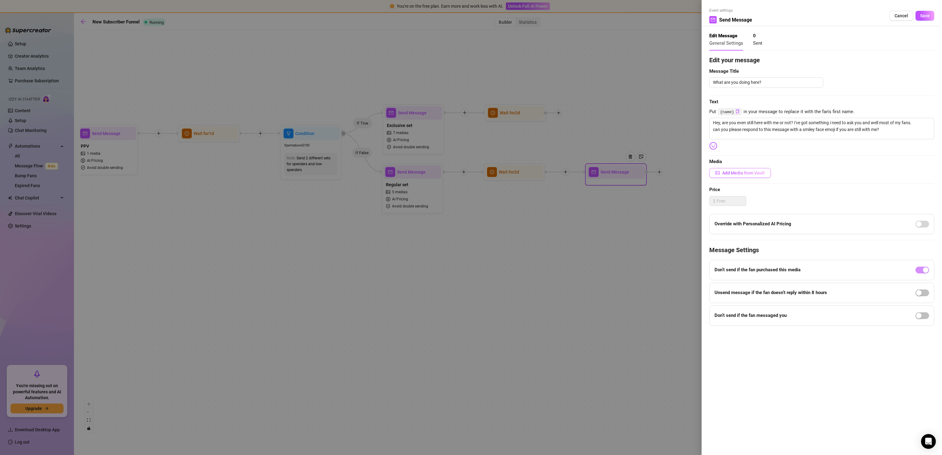
click at [754, 174] on span "Add Media from Vault" at bounding box center [744, 173] width 43 height 5
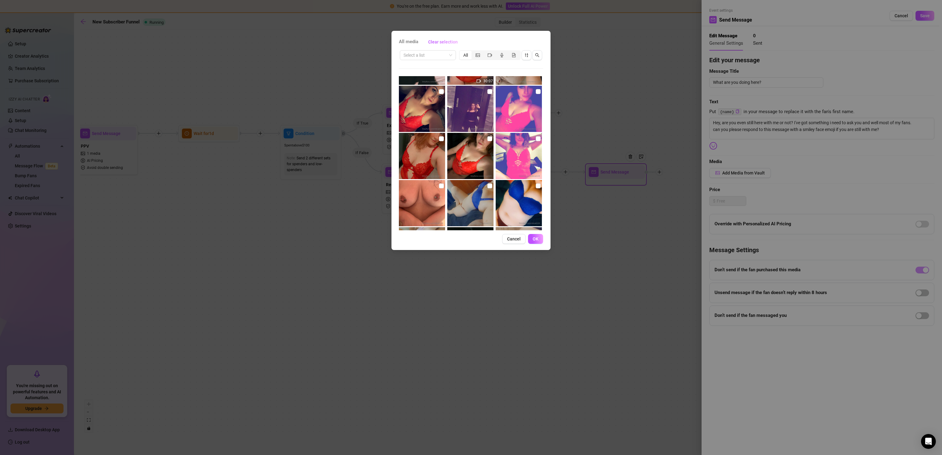
scroll to position [804, 0]
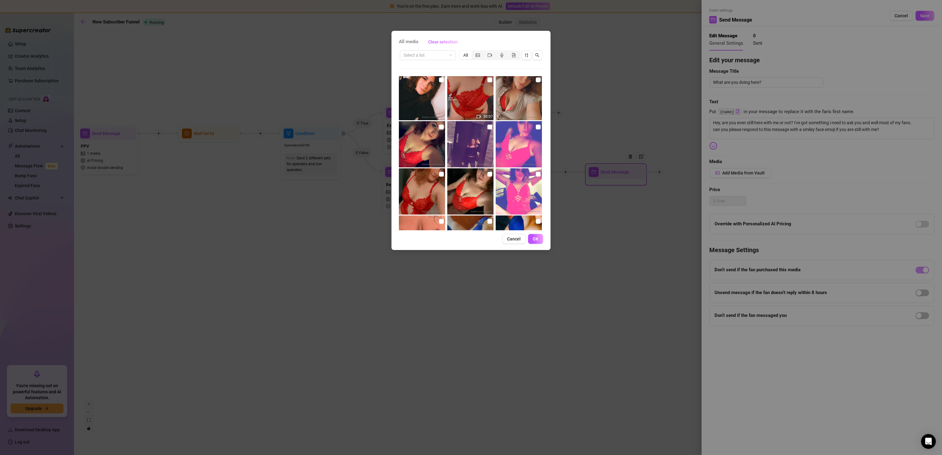
click at [471, 131] on img at bounding box center [470, 144] width 46 height 46
checkbox input "true"
click at [538, 237] on span "OK" at bounding box center [536, 239] width 6 height 5
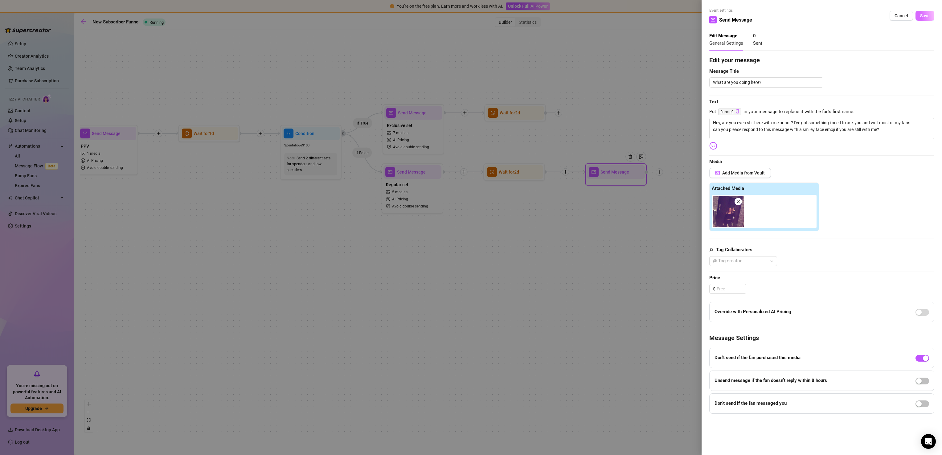
click at [928, 13] on span "Save" at bounding box center [926, 15] width 10 height 5
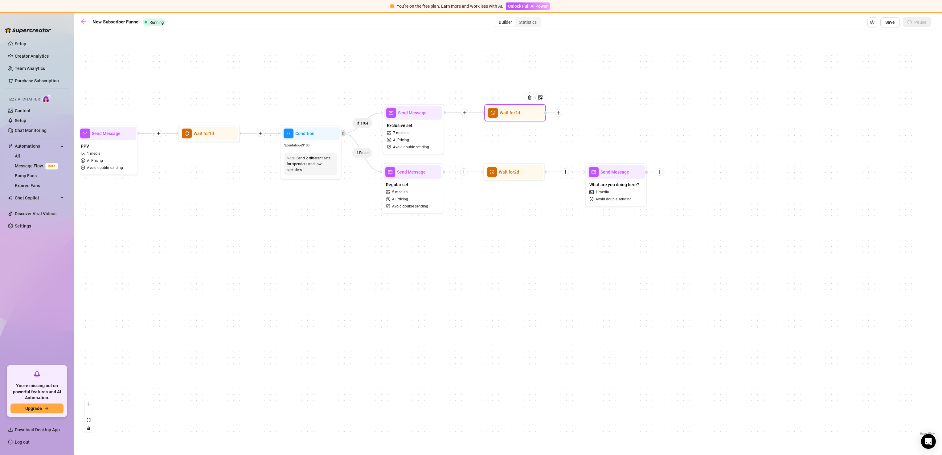
click at [561, 115] on div at bounding box center [558, 112] width 7 height 7
click at [585, 133] on div "Message" at bounding box center [589, 134] width 45 height 10
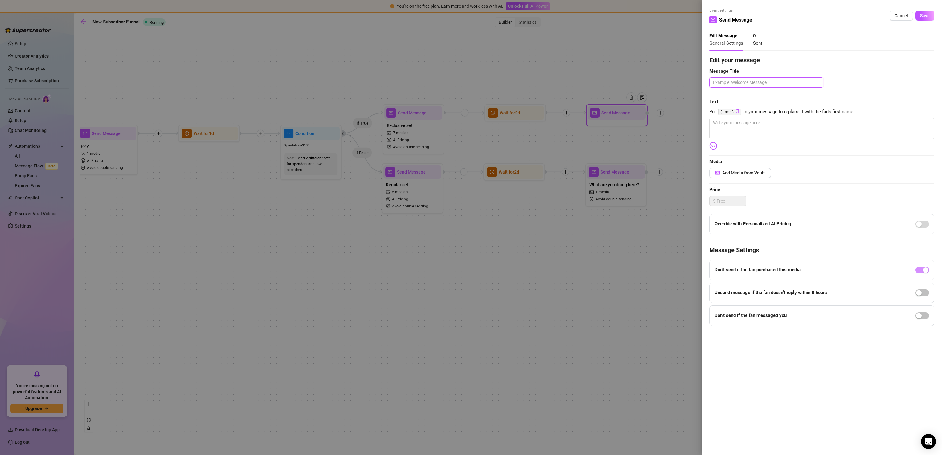
click at [739, 81] on textarea at bounding box center [767, 82] width 114 height 10
type textarea "Helloooo?"
click at [731, 125] on textarea at bounding box center [822, 129] width 225 height 22
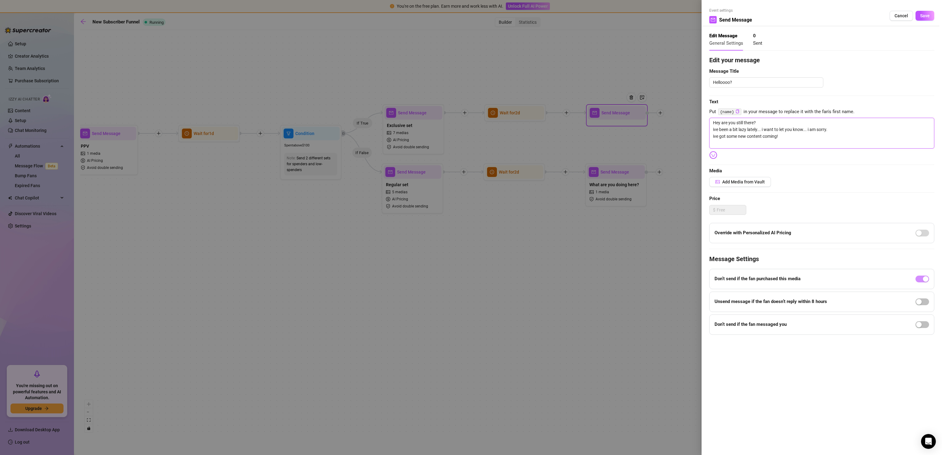
scroll to position [0, 0]
click at [713, 153] on img at bounding box center [714, 155] width 8 height 8
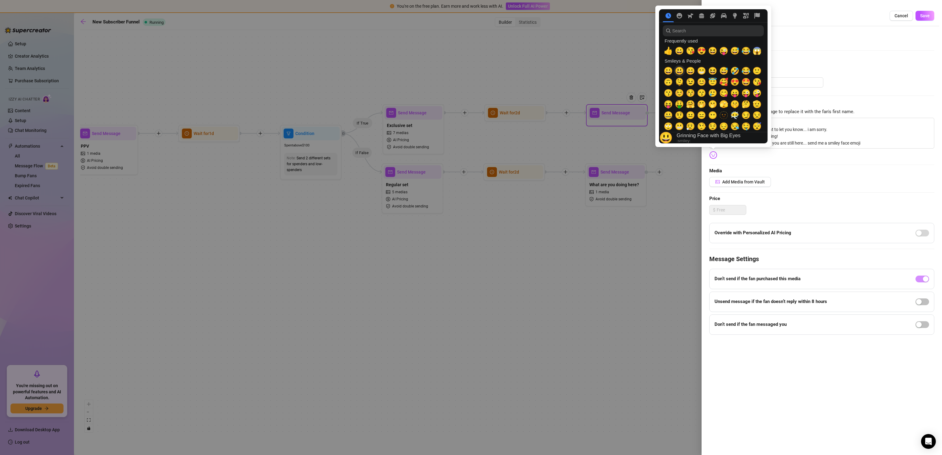
click at [679, 67] on span "😃" at bounding box center [679, 71] width 9 height 9
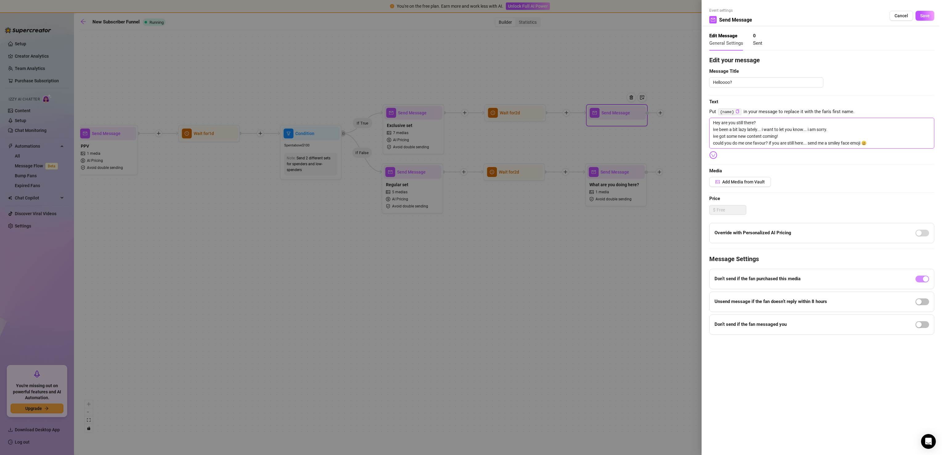
type textarea "Hey are you still there? ive been a bit lazy lately... i want to let you know..…"
click at [859, 209] on div "$" at bounding box center [822, 210] width 225 height 10
drag, startPoint x: 753, startPoint y: 188, endPoint x: 736, endPoint y: 183, distance: 17.5
click at [736, 183] on div "Edit your message Message Title Helloooo? Text Put {name} in your message to re…" at bounding box center [822, 195] width 225 height 279
click at [736, 183] on span "Add Media from Vault" at bounding box center [744, 181] width 43 height 5
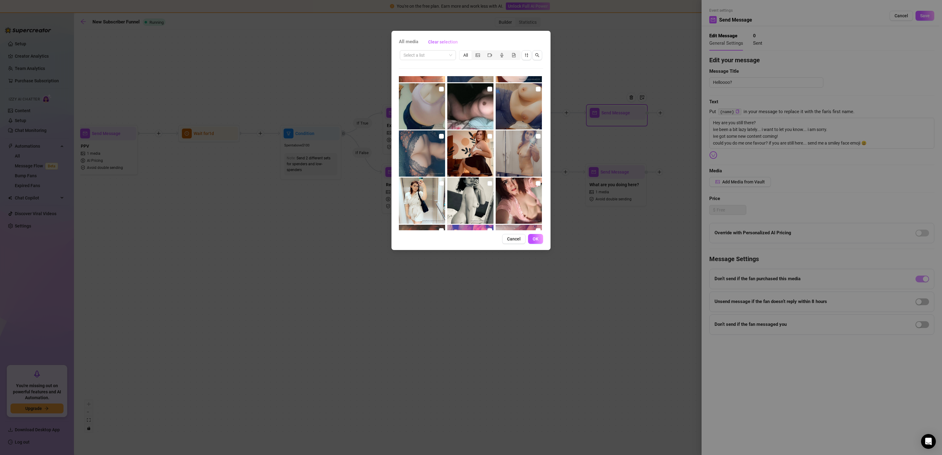
scroll to position [990, 0]
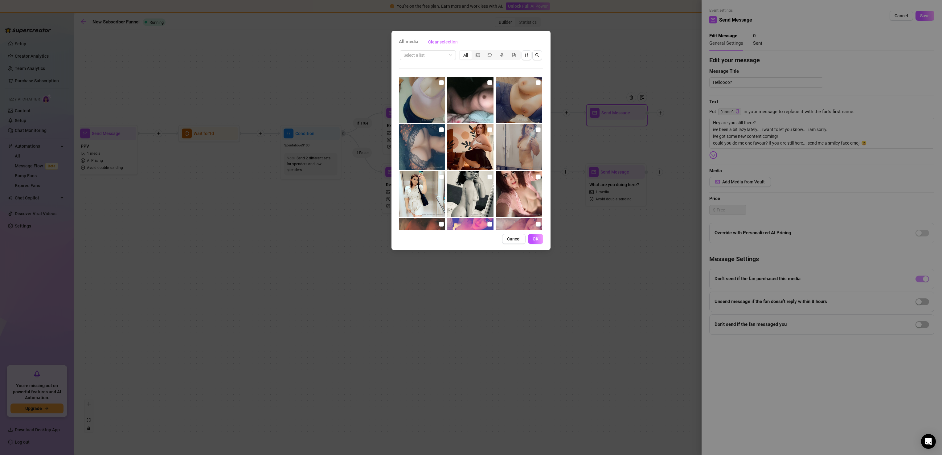
click at [474, 138] on img at bounding box center [470, 147] width 46 height 46
checkbox input "true"
click at [538, 241] on span "OK" at bounding box center [536, 239] width 6 height 5
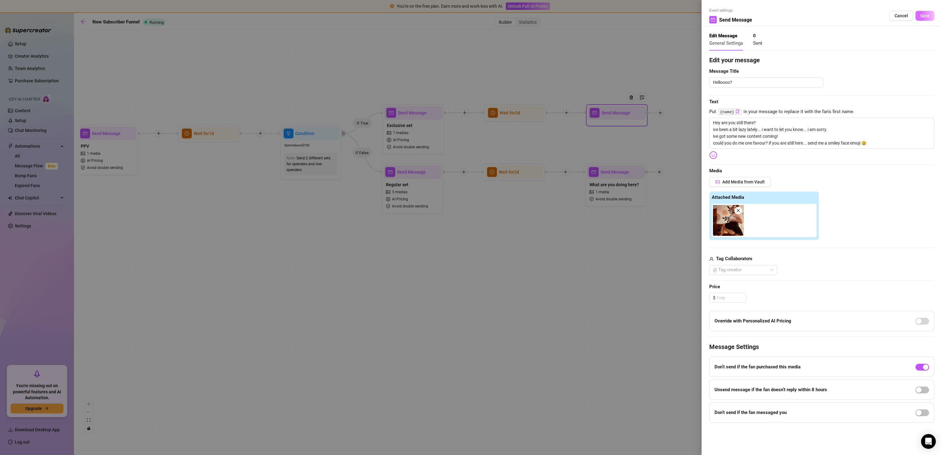
click at [929, 14] on span "Save" at bounding box center [926, 15] width 10 height 5
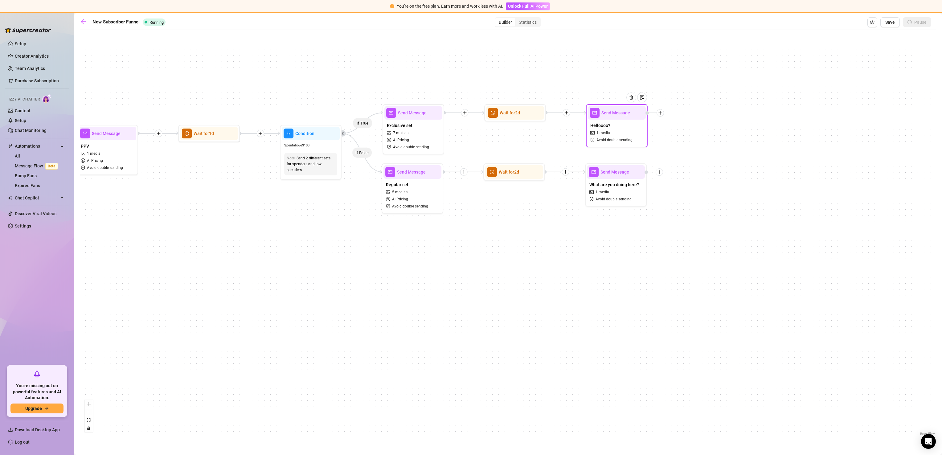
click at [660, 117] on div "If True If True If False If False If True If False Send Message Helloooo? 1 med…" at bounding box center [508, 235] width 856 height 404
click at [660, 112] on icon "plus" at bounding box center [660, 113] width 4 height 4
click at [693, 122] on div "Condition" at bounding box center [691, 124] width 45 height 10
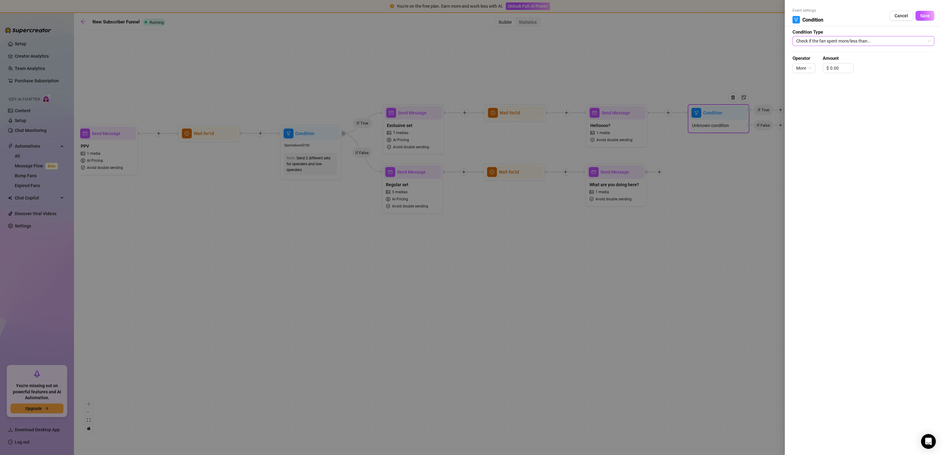
click at [855, 39] on span "Check if the fan spent more/less than..." at bounding box center [864, 40] width 134 height 9
click at [861, 55] on div "Wait and check if the fan replied to the last message" at bounding box center [864, 53] width 132 height 7
type input "1"
click at [809, 70] on span "Increase Value" at bounding box center [811, 68] width 7 height 6
type input "3"
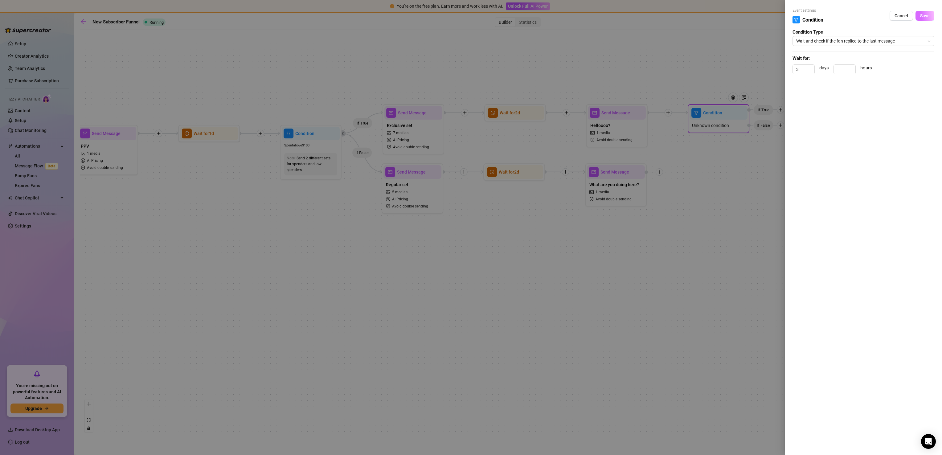
click at [918, 18] on button "Save" at bounding box center [925, 16] width 19 height 10
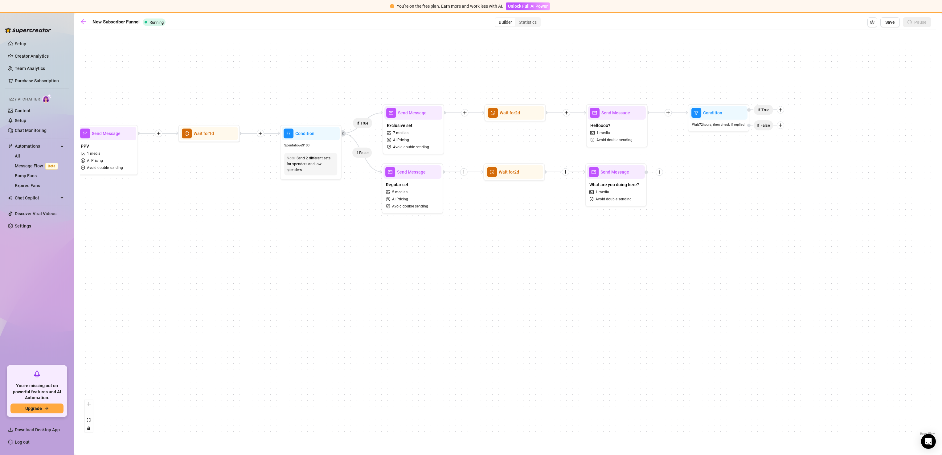
click at [783, 116] on div "If True If True If False If False If True If False Condition Wait 72 hours, the…" at bounding box center [508, 235] width 856 height 404
click at [780, 112] on icon "plus" at bounding box center [781, 110] width 4 height 4
click at [786, 130] on div "Message" at bounding box center [792, 131] width 45 height 10
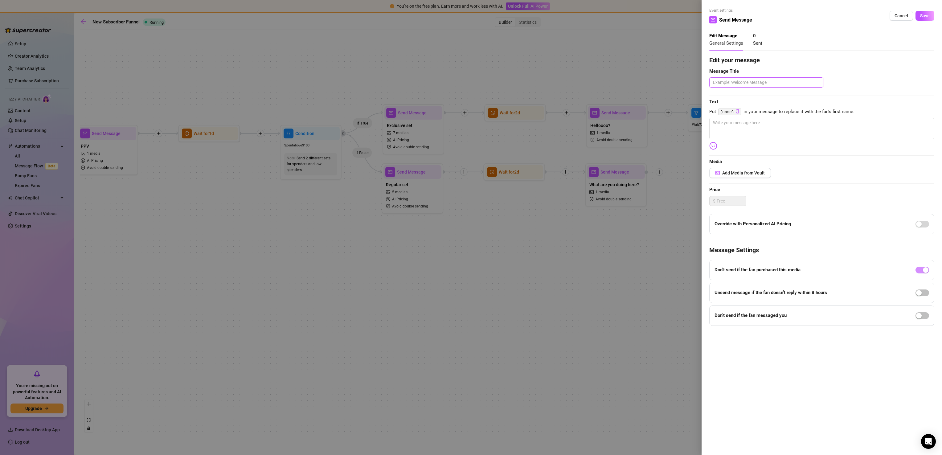
click at [790, 84] on textarea at bounding box center [767, 82] width 114 height 10
type textarea "Awesome!"
click at [806, 129] on textarea at bounding box center [822, 129] width 225 height 22
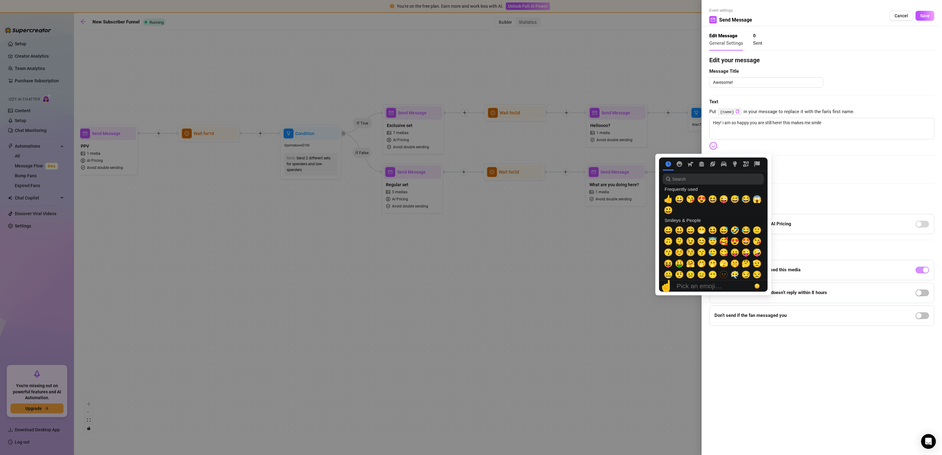
click at [715, 148] on img at bounding box center [714, 146] width 8 height 8
click at [681, 197] on span "😀" at bounding box center [679, 199] width 9 height 9
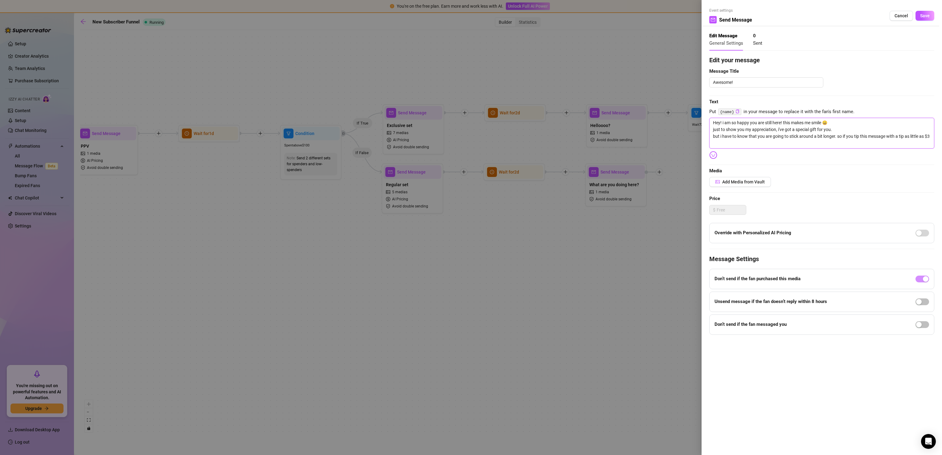
scroll to position [0, 0]
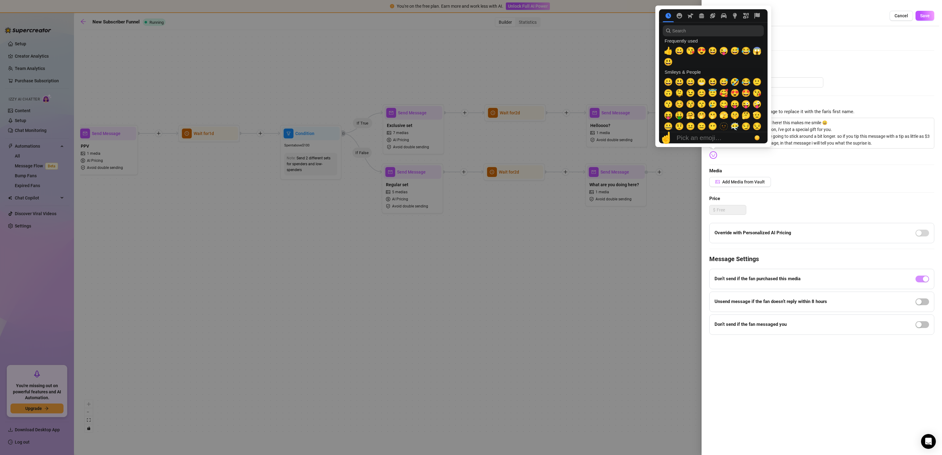
click at [713, 157] on img at bounding box center [714, 155] width 8 height 8
click at [692, 80] on span "😄" at bounding box center [690, 82] width 9 height 9
click at [667, 93] on span "🙃" at bounding box center [668, 93] width 9 height 9
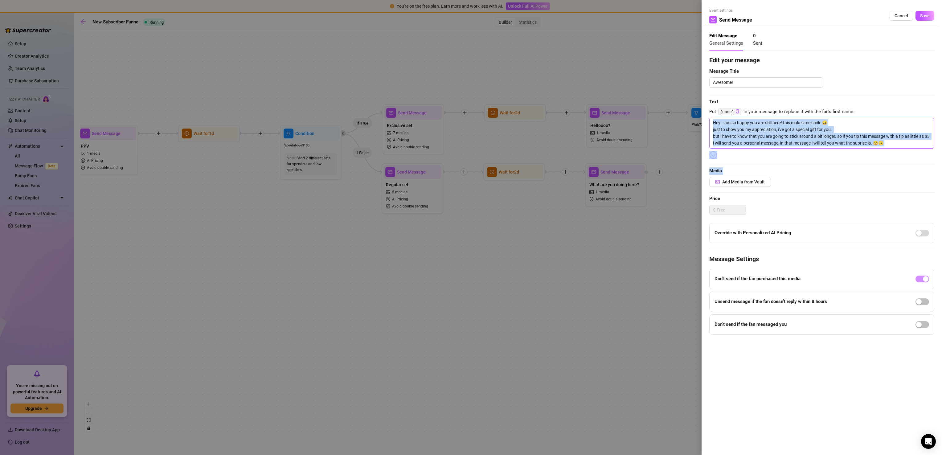
drag, startPoint x: 871, startPoint y: 178, endPoint x: 869, endPoint y: 147, distance: 31.5
click at [869, 147] on div "Edit your message Message Title Awesome! Text Put {name} in your message to rep…" at bounding box center [822, 195] width 225 height 279
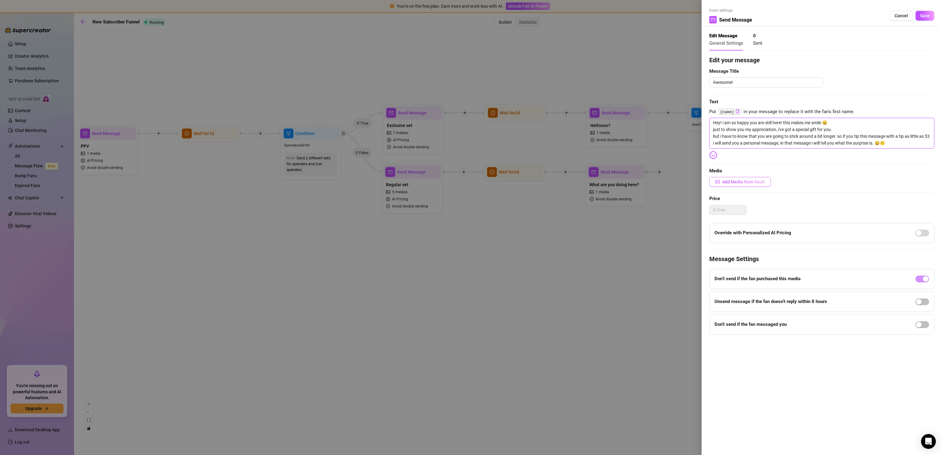
type textarea "Hey! i am so happy you are still here! this makes me smile 😀 just to show you m…"
click at [734, 181] on span "Add Media from Vault" at bounding box center [744, 181] width 43 height 5
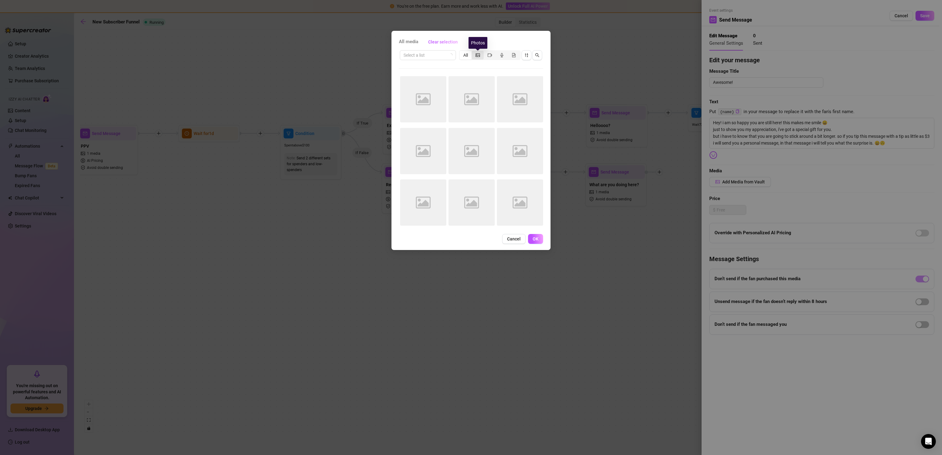
click at [479, 55] on icon "picture" at bounding box center [478, 55] width 4 height 4
click at [473, 52] on input "segmented control" at bounding box center [473, 52] width 0 height 0
click at [526, 57] on span "button" at bounding box center [527, 55] width 4 height 5
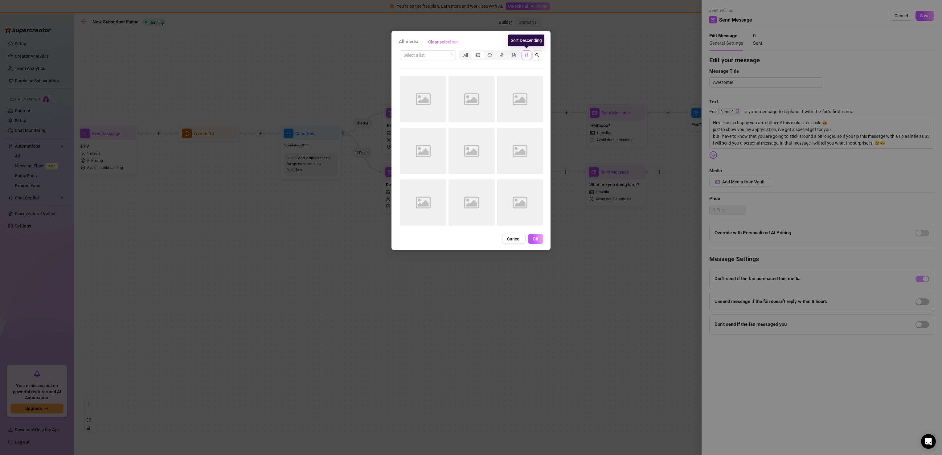
click at [526, 57] on span "button" at bounding box center [527, 55] width 4 height 5
click at [546, 137] on div "All media Clear selection Select a list All Image placeholder Image placeholder…" at bounding box center [471, 140] width 159 height 219
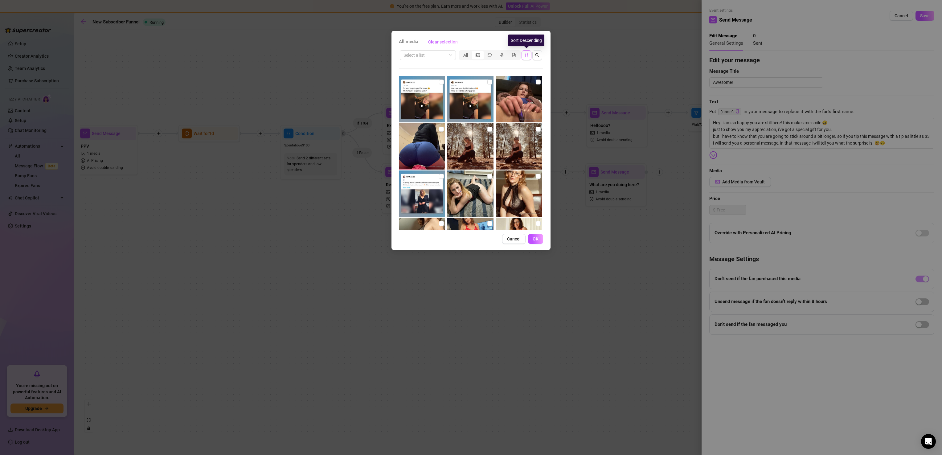
click at [525, 56] on icon "sort-descending" at bounding box center [527, 55] width 4 height 4
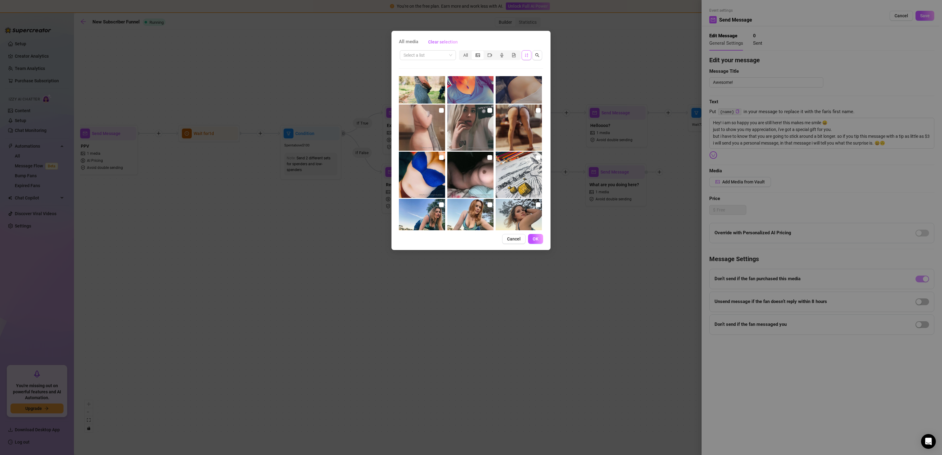
scroll to position [90, 0]
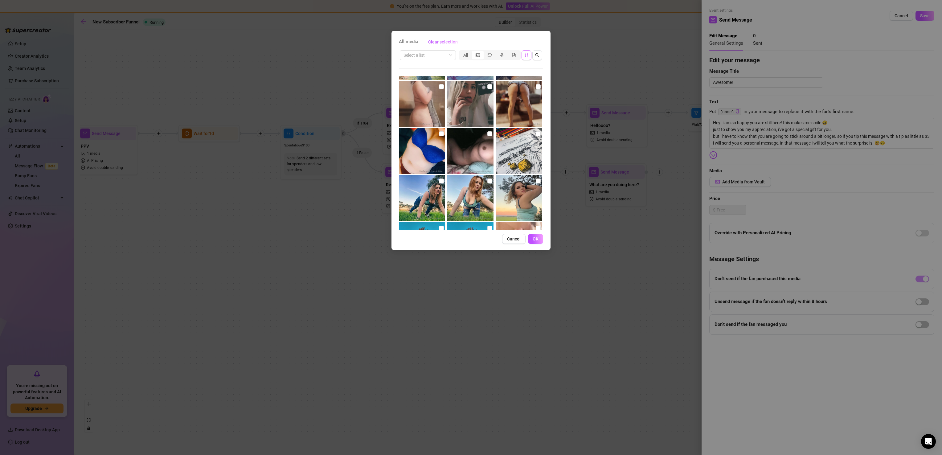
click at [413, 103] on img at bounding box center [422, 104] width 46 height 46
checkbox input "true"
click at [481, 195] on img at bounding box center [470, 198] width 46 height 46
checkbox input "true"
click at [433, 100] on img at bounding box center [422, 104] width 46 height 46
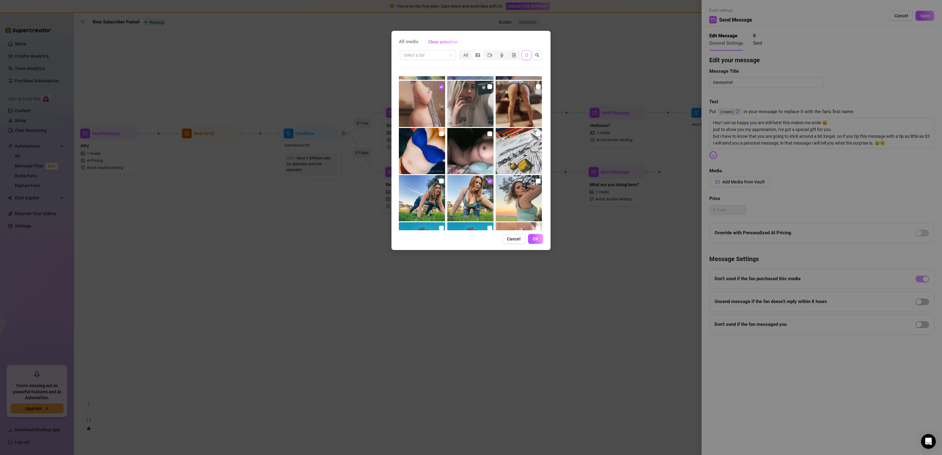
checkbox input "false"
click at [464, 91] on img at bounding box center [470, 104] width 46 height 46
checkbox input "true"
click at [481, 183] on img at bounding box center [470, 198] width 46 height 46
checkbox input "false"
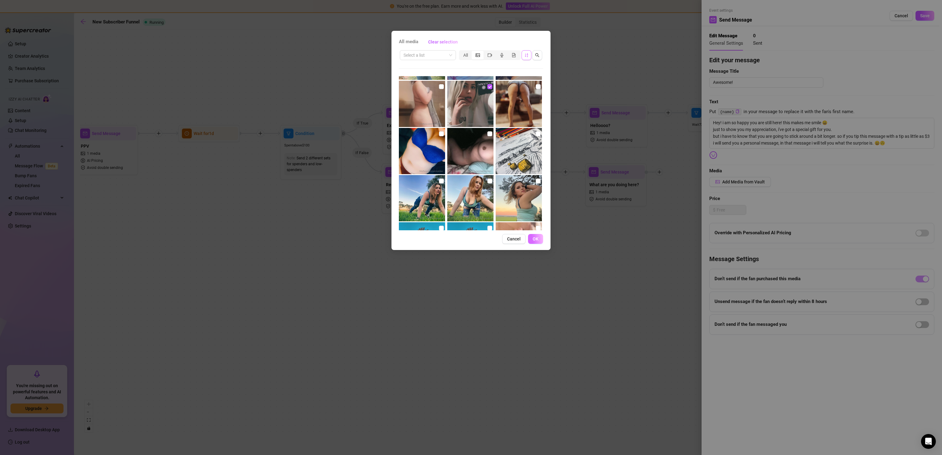
click at [537, 238] on span "OK" at bounding box center [536, 239] width 6 height 5
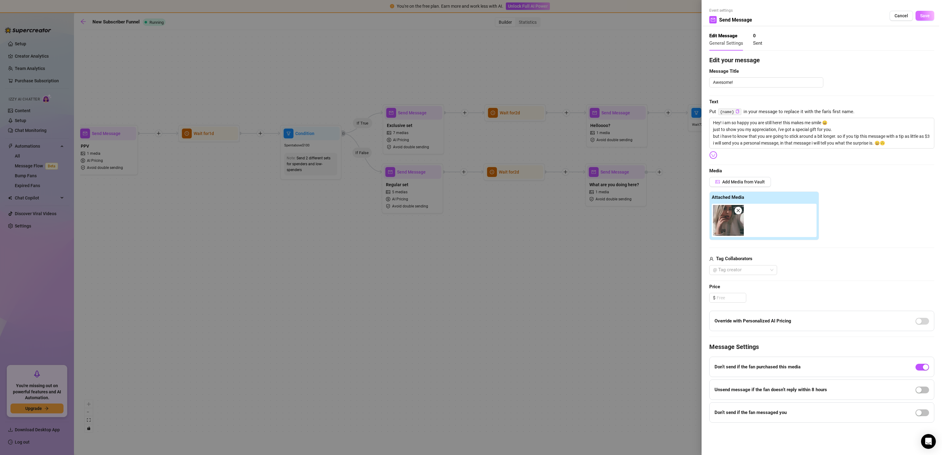
click at [928, 18] on span "Save" at bounding box center [926, 15] width 10 height 5
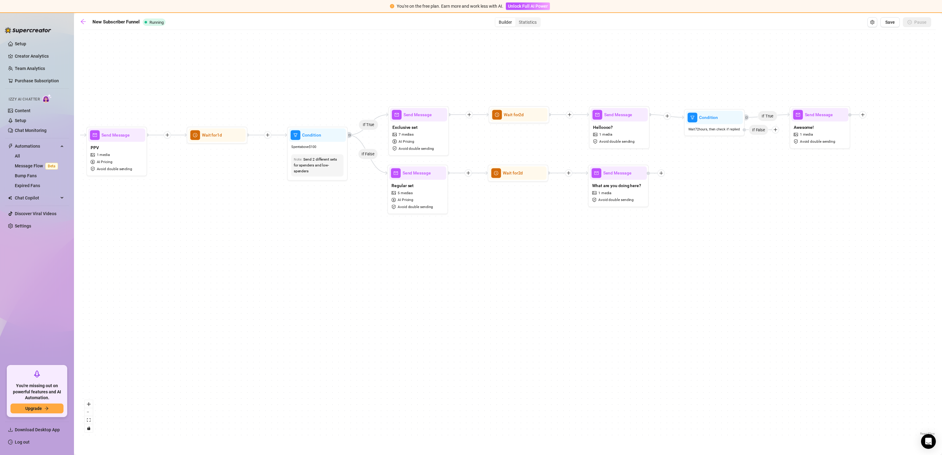
drag, startPoint x: 766, startPoint y: 130, endPoint x: 758, endPoint y: 137, distance: 10.5
click at [758, 137] on div "If True If True If False If False If True If False If True Send Message Awesome…" at bounding box center [508, 235] width 856 height 404
click at [777, 132] on div at bounding box center [775, 129] width 7 height 7
click at [784, 130] on div "Time Delay" at bounding box center [787, 130] width 44 height 10
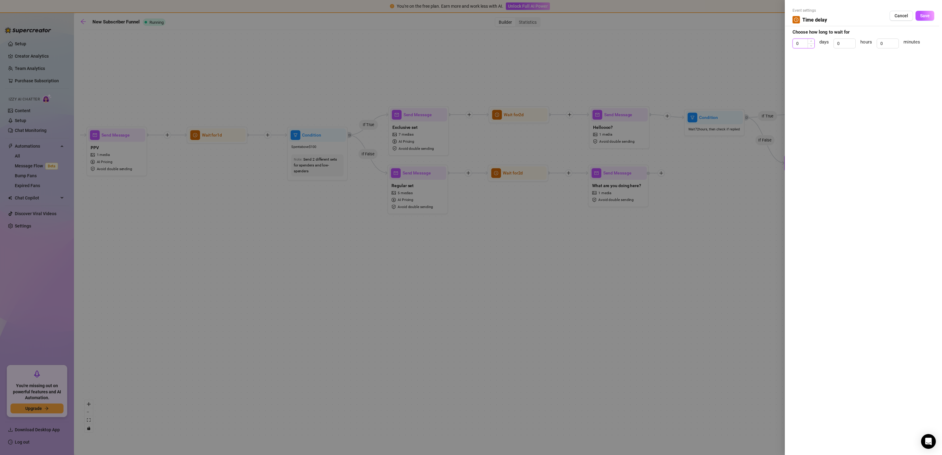
click at [805, 43] on input "0" at bounding box center [804, 43] width 22 height 9
type input "3"
click at [921, 20] on button "Save" at bounding box center [925, 16] width 19 height 10
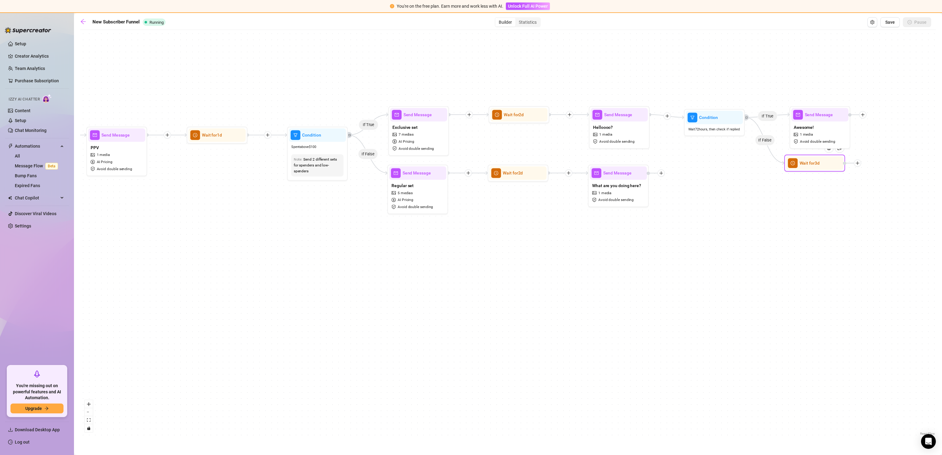
click at [859, 164] on icon "plus" at bounding box center [858, 163] width 4 height 4
click at [887, 188] on div "Message" at bounding box center [888, 184] width 44 height 10
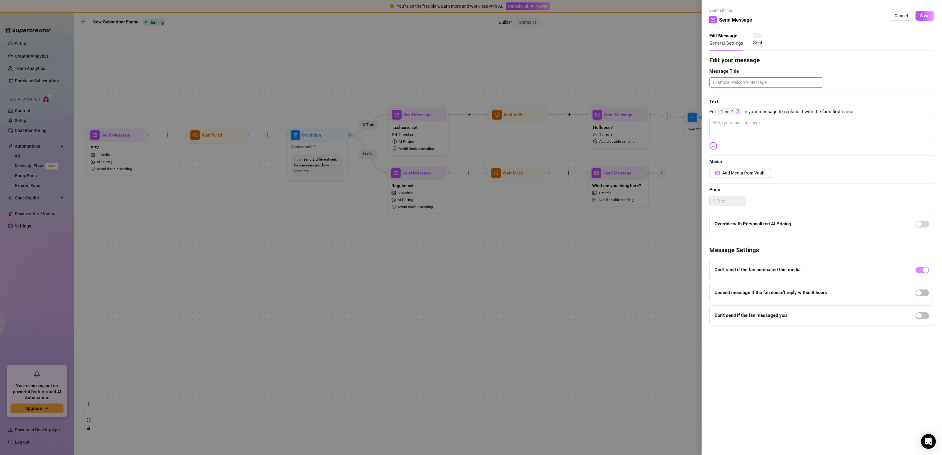
click at [793, 81] on textarea at bounding box center [767, 82] width 114 height 10
type textarea "Goodbye"
click at [793, 121] on textarea at bounding box center [822, 129] width 225 height 22
type textarea "I haven't heard from you in a long time.... i think i might stop messaging you …"
click at [930, 17] on button "Save" at bounding box center [925, 16] width 19 height 10
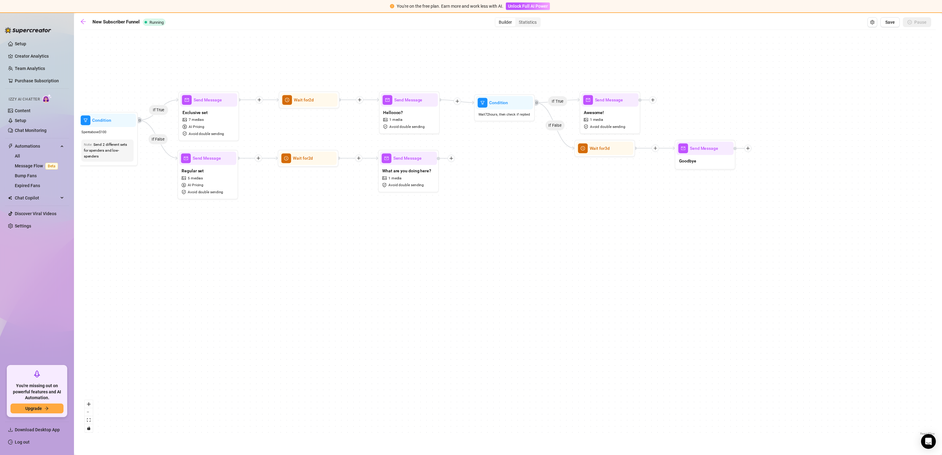
drag, startPoint x: 800, startPoint y: 261, endPoint x: 590, endPoint y: 246, distance: 210.5
click at [590, 246] on div "If True If True If False If False If True If False If True If False Send Messag…" at bounding box center [508, 235] width 856 height 404
click at [752, 152] on div at bounding box center [743, 148] width 18 height 7
drag, startPoint x: 748, startPoint y: 150, endPoint x: 710, endPoint y: 134, distance: 41.2
click at [734, 145] on div at bounding box center [743, 148] width 18 height 7
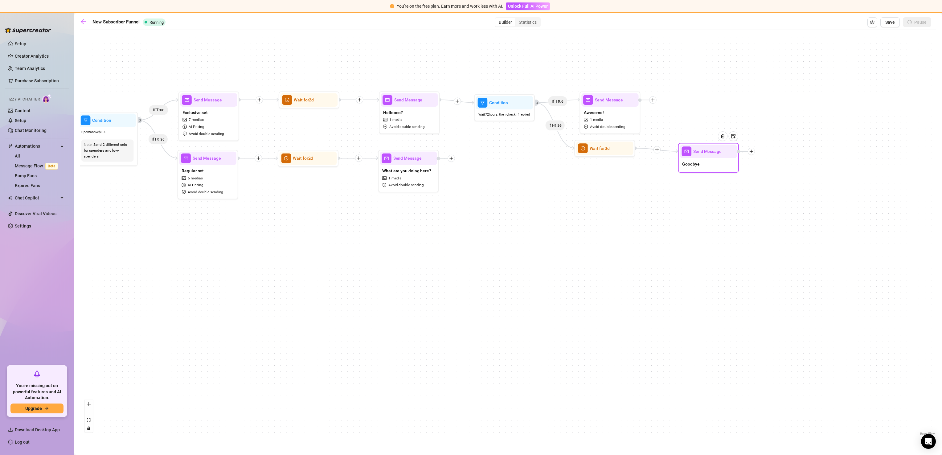
drag, startPoint x: 659, startPoint y: 141, endPoint x: 699, endPoint y: 160, distance: 45.0
click at [699, 160] on div "Goodbye" at bounding box center [708, 164] width 57 height 13
click at [422, 173] on span "What are you doing here?" at bounding box center [406, 170] width 49 height 7
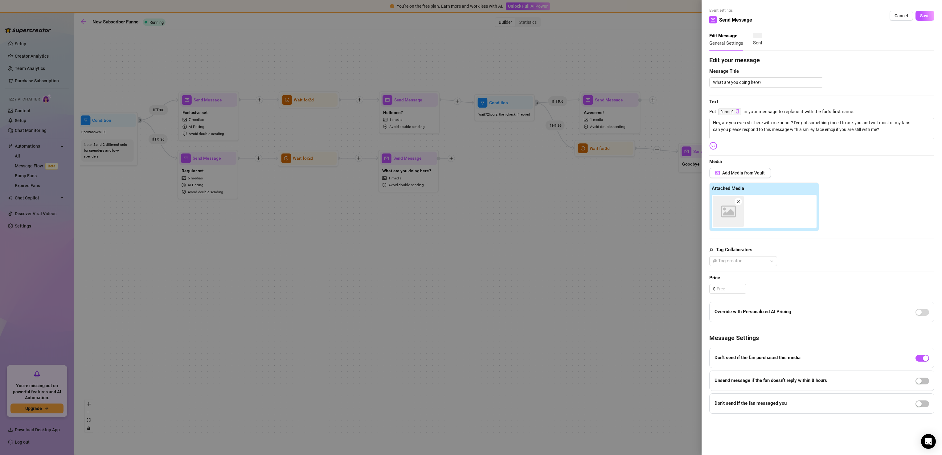
click at [513, 283] on div at bounding box center [471, 227] width 942 height 455
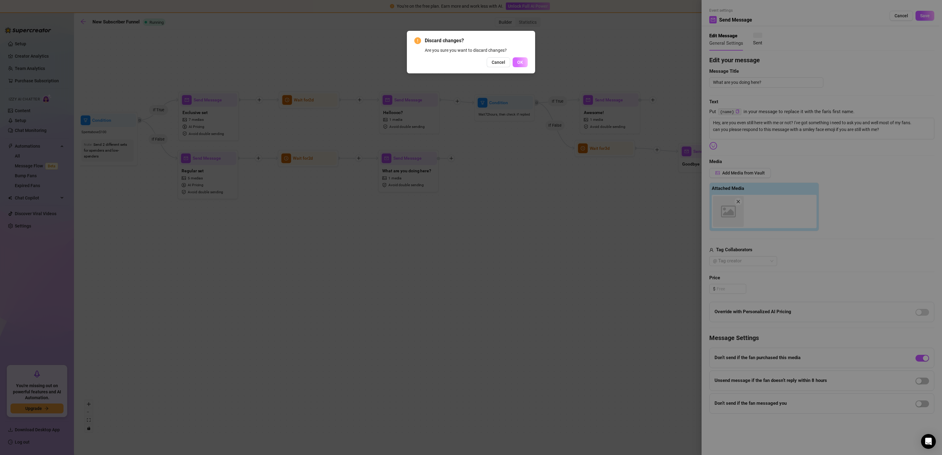
click at [518, 62] on span "OK" at bounding box center [520, 62] width 6 height 5
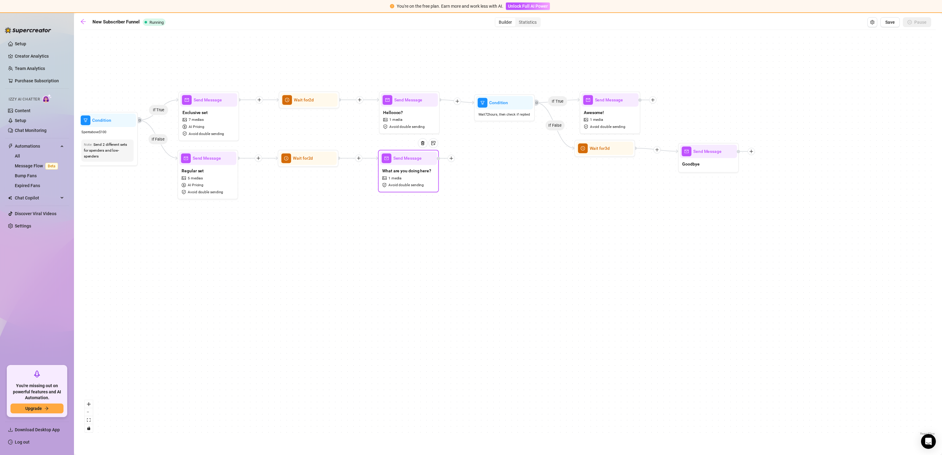
click at [453, 162] on div at bounding box center [451, 158] width 7 height 7
click at [421, 172] on span "What are you doing here?" at bounding box center [406, 170] width 49 height 7
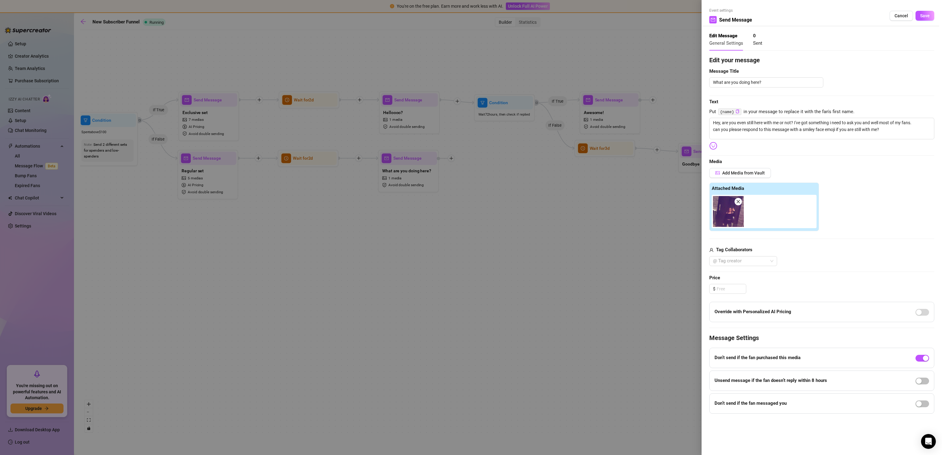
click at [511, 159] on div at bounding box center [471, 227] width 942 height 455
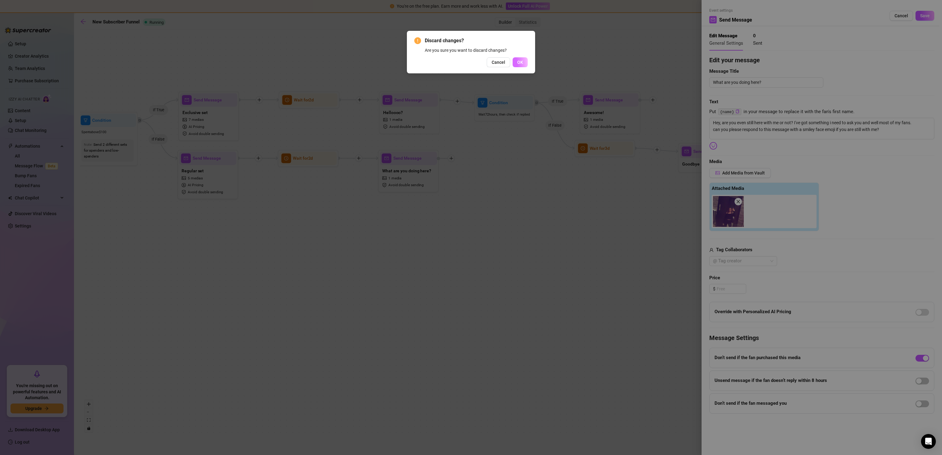
click at [514, 63] on button "OK" at bounding box center [520, 62] width 15 height 10
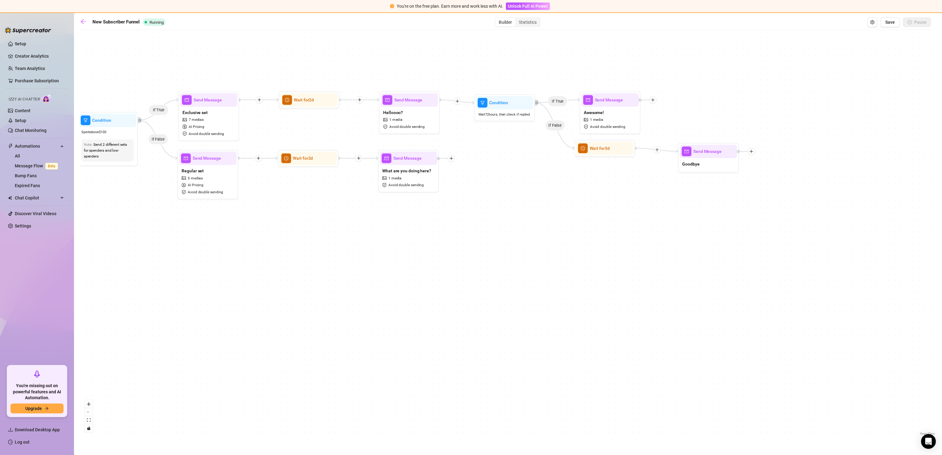
click at [455, 163] on div "If True If True If False If False If True If False If True If False Send Messag…" at bounding box center [508, 235] width 856 height 404
click at [450, 155] on div at bounding box center [451, 158] width 7 height 7
click at [475, 171] on div "Condition" at bounding box center [481, 169] width 44 height 10
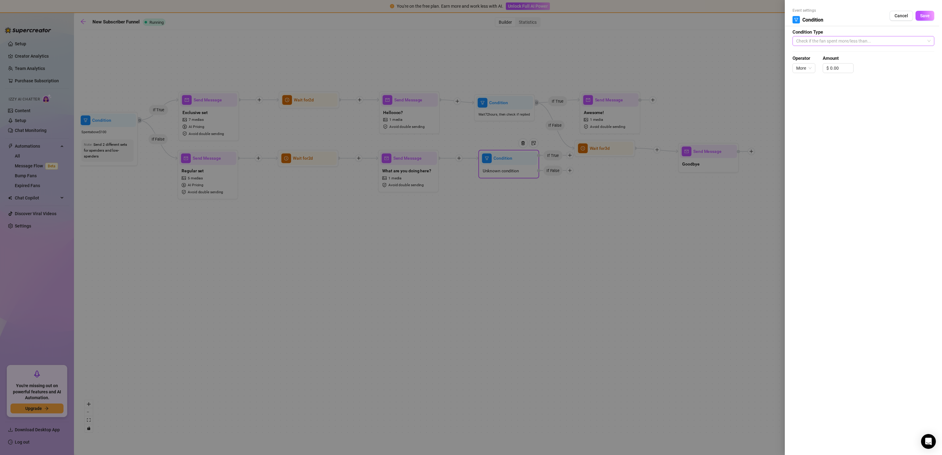
click at [878, 43] on span "Check if the fan spent more/less than..." at bounding box center [864, 40] width 134 height 9
click at [863, 56] on div "Wait and check if the fan replied to the last message" at bounding box center [864, 53] width 132 height 7
click at [807, 70] on input at bounding box center [804, 69] width 22 height 9
type input "3"
click at [927, 13] on span "Save" at bounding box center [926, 15] width 10 height 5
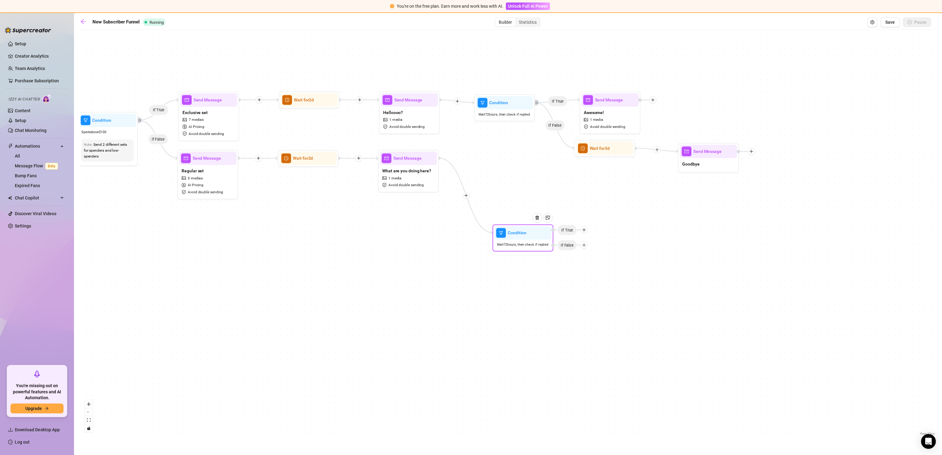
drag, startPoint x: 504, startPoint y: 168, endPoint x: 521, endPoint y: 246, distance: 79.2
click at [521, 246] on span "Wait 72 hours, then check if replied" at bounding box center [523, 244] width 52 height 5
click at [590, 250] on div "If True If True If False If False If True If False If True If False Condition W…" at bounding box center [508, 235] width 856 height 404
click at [586, 229] on icon "plus" at bounding box center [586, 230] width 0 height 3
click at [590, 250] on div "Message" at bounding box center [597, 251] width 44 height 10
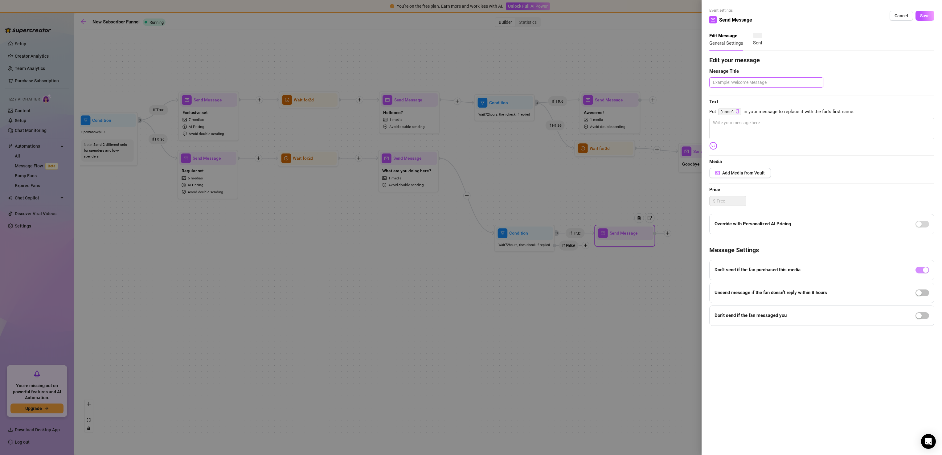
click at [760, 86] on textarea at bounding box center [767, 82] width 114 height 10
click at [927, 12] on button "Save" at bounding box center [925, 16] width 19 height 10
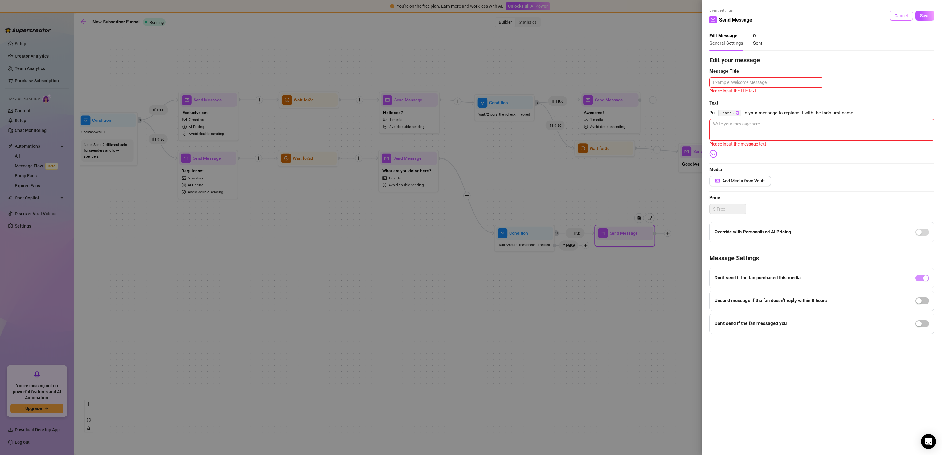
click at [899, 16] on span "Cancel" at bounding box center [902, 15] width 14 height 5
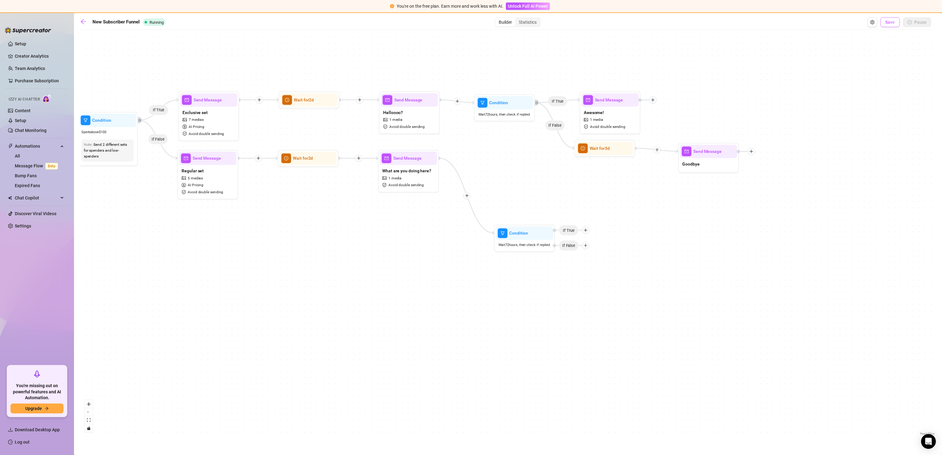
click at [892, 22] on span "Save" at bounding box center [891, 22] width 10 height 5
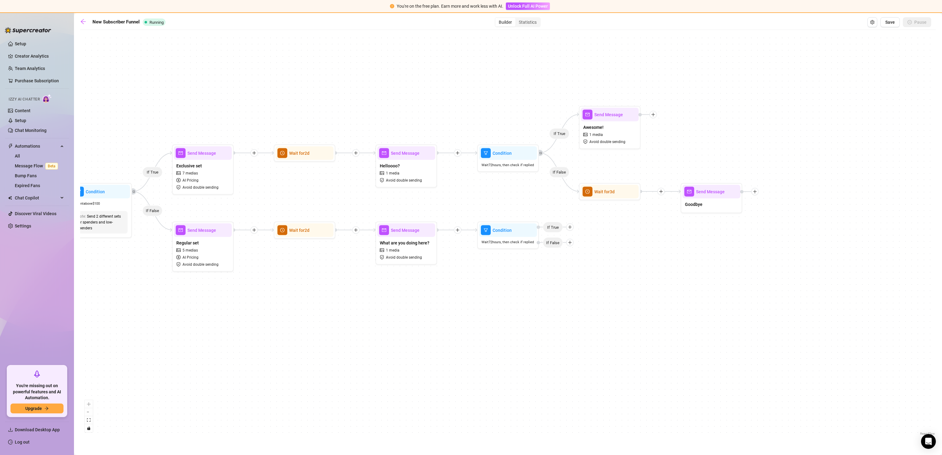
click at [19, 37] on ul "Setup Creator Analytics Team Analytics Purchase Subscription Izzy AI Chatter Co…" at bounding box center [37, 199] width 64 height 327
